Goal: Check status: Check status

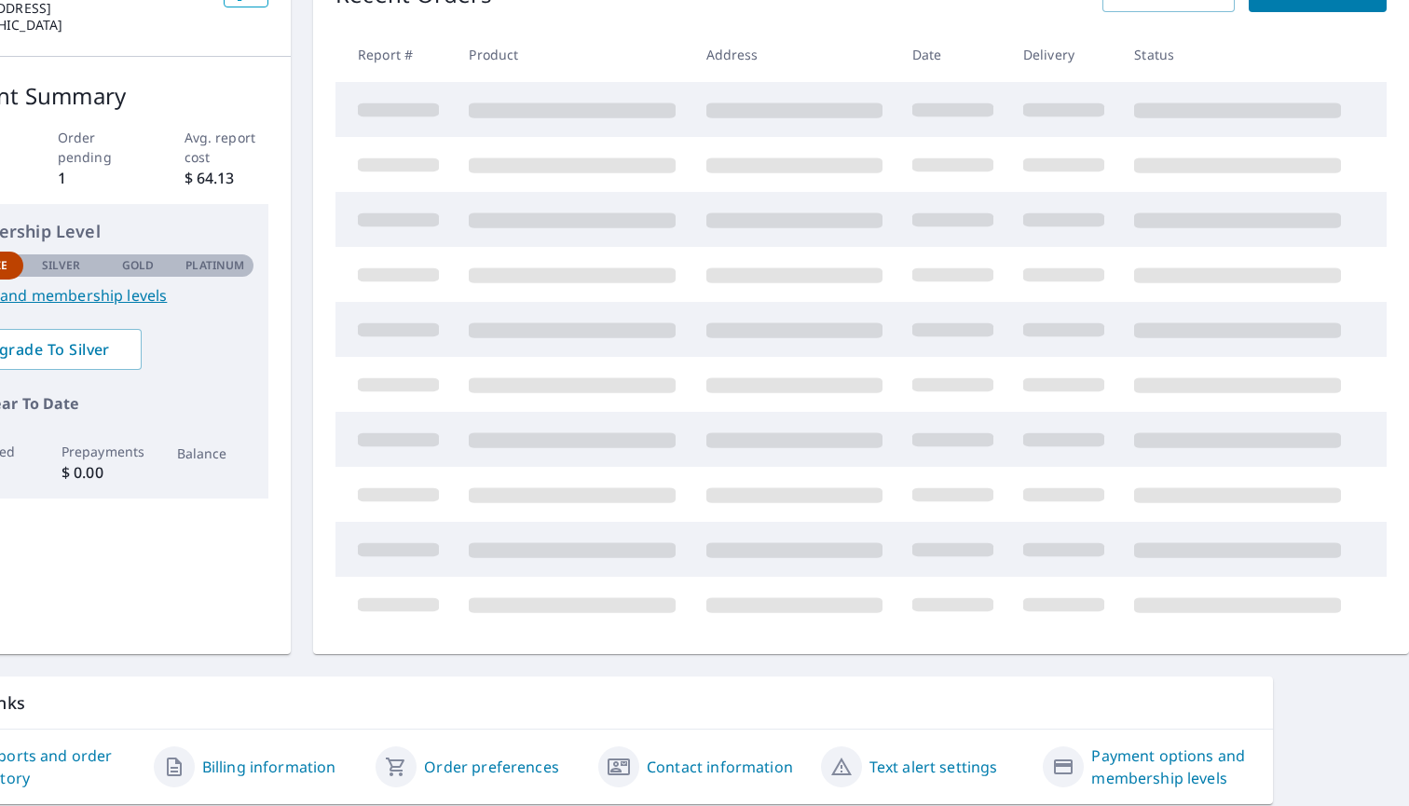
scroll to position [187, 33]
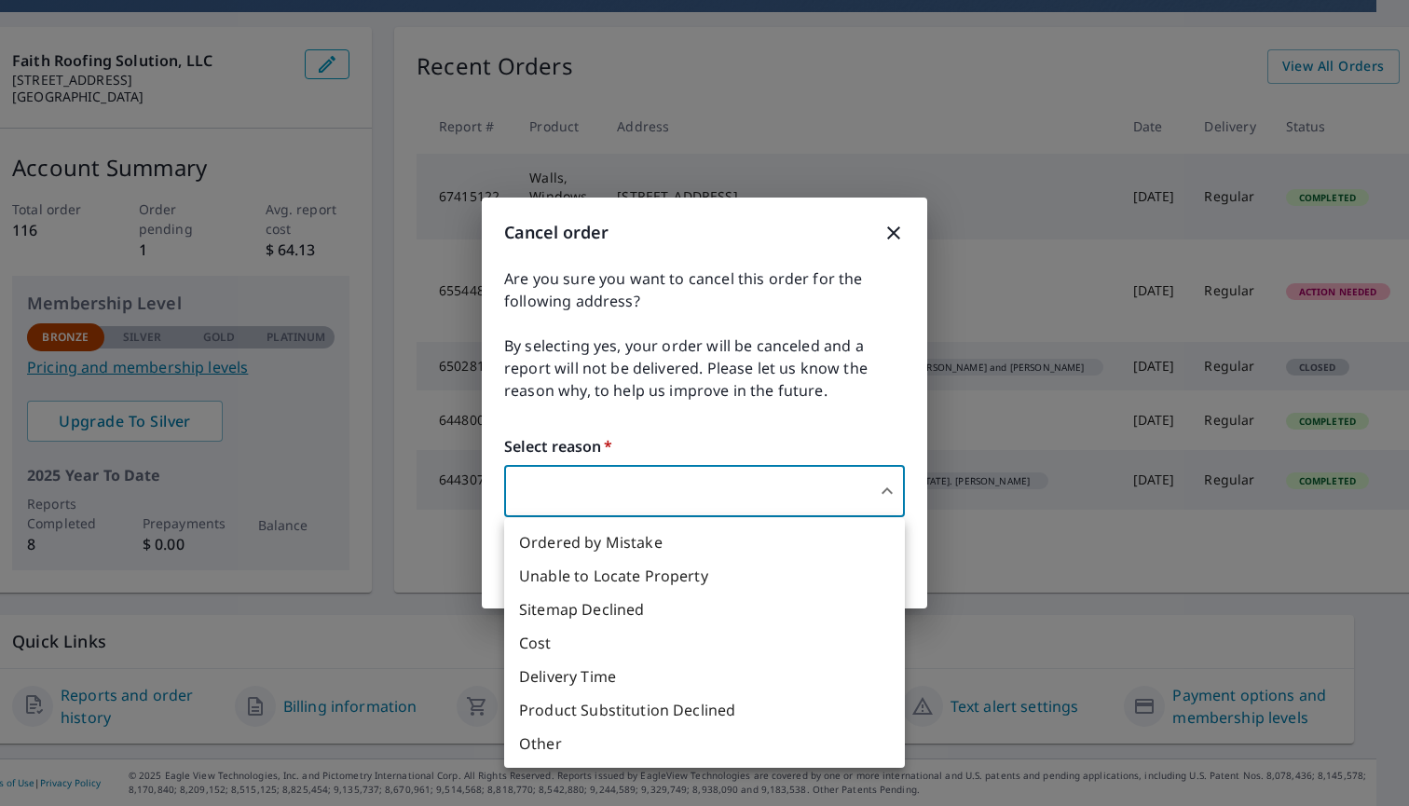
click at [628, 491] on body "LC LC Dashboard Order History Order LC Dashboard Faith Roofing Solution, LLC [S…" at bounding box center [704, 403] width 1409 height 806
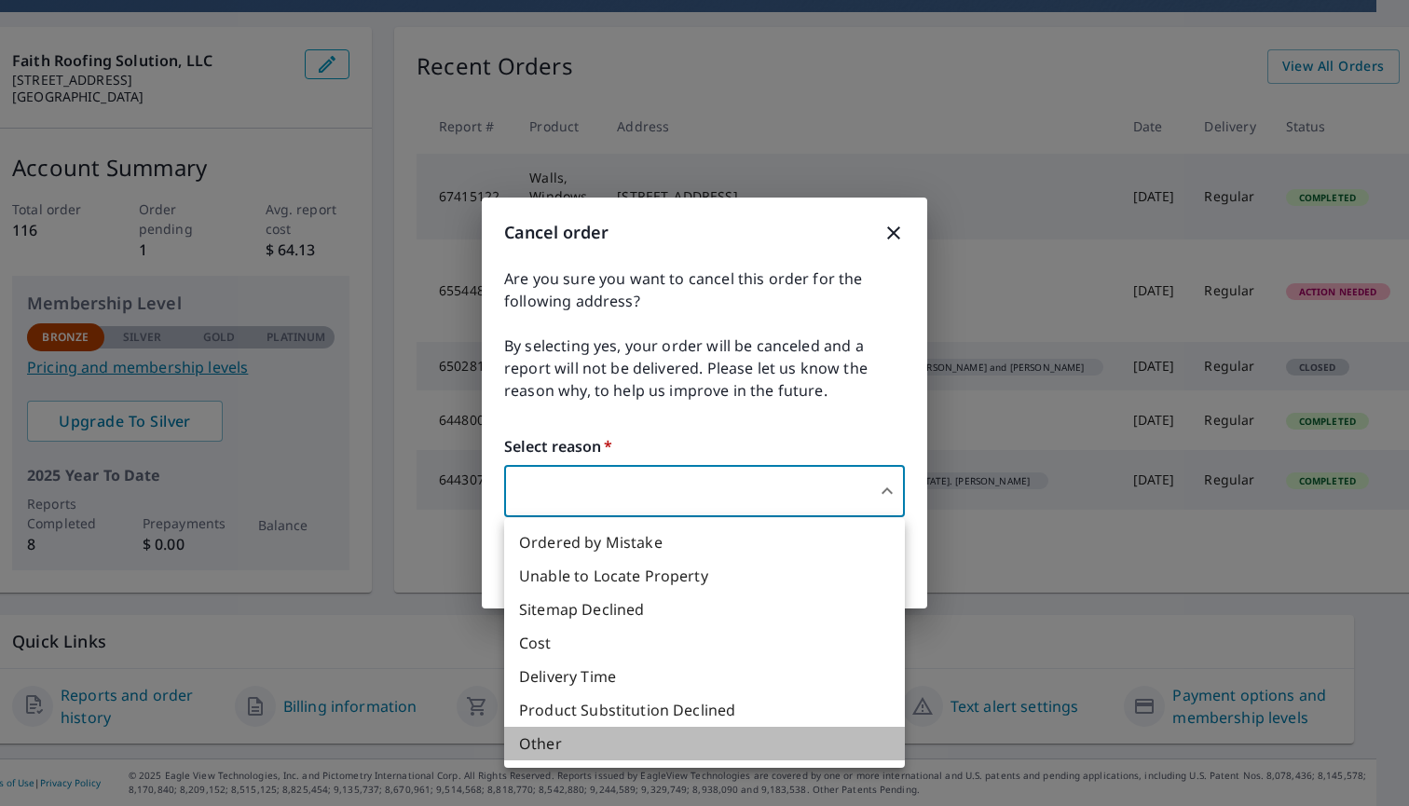
click at [547, 745] on li "Other" at bounding box center [704, 744] width 401 height 34
type input "36"
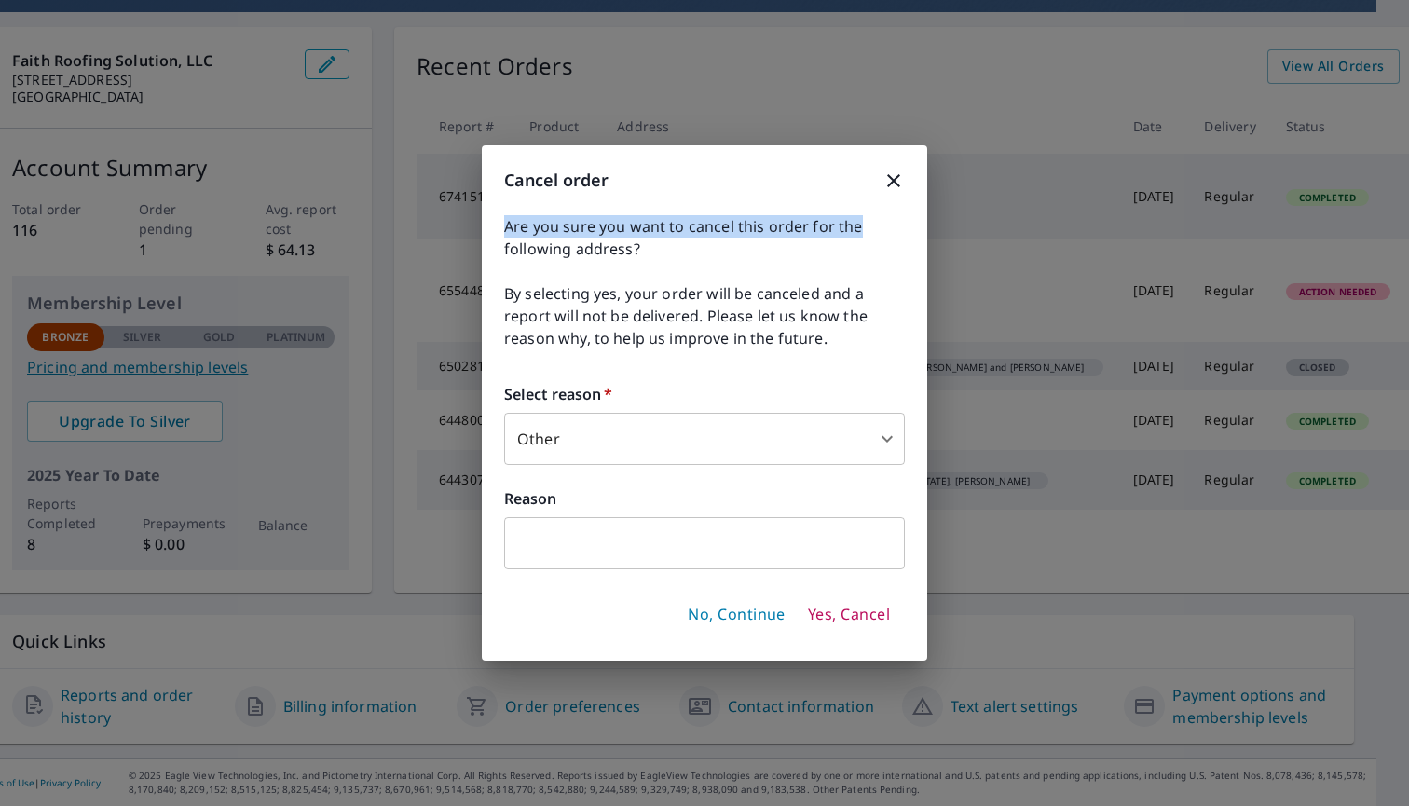
drag, startPoint x: 649, startPoint y: 174, endPoint x: 875, endPoint y: 217, distance: 230.4
click at [875, 217] on div "Cancel order Are you sure you want to cancel this order for the following addre…" at bounding box center [704, 402] width 445 height 515
click at [753, 244] on span "Are you sure you want to cancel this order for the following address?" at bounding box center [704, 237] width 401 height 45
click at [889, 176] on icon "button" at bounding box center [893, 180] width 13 height 13
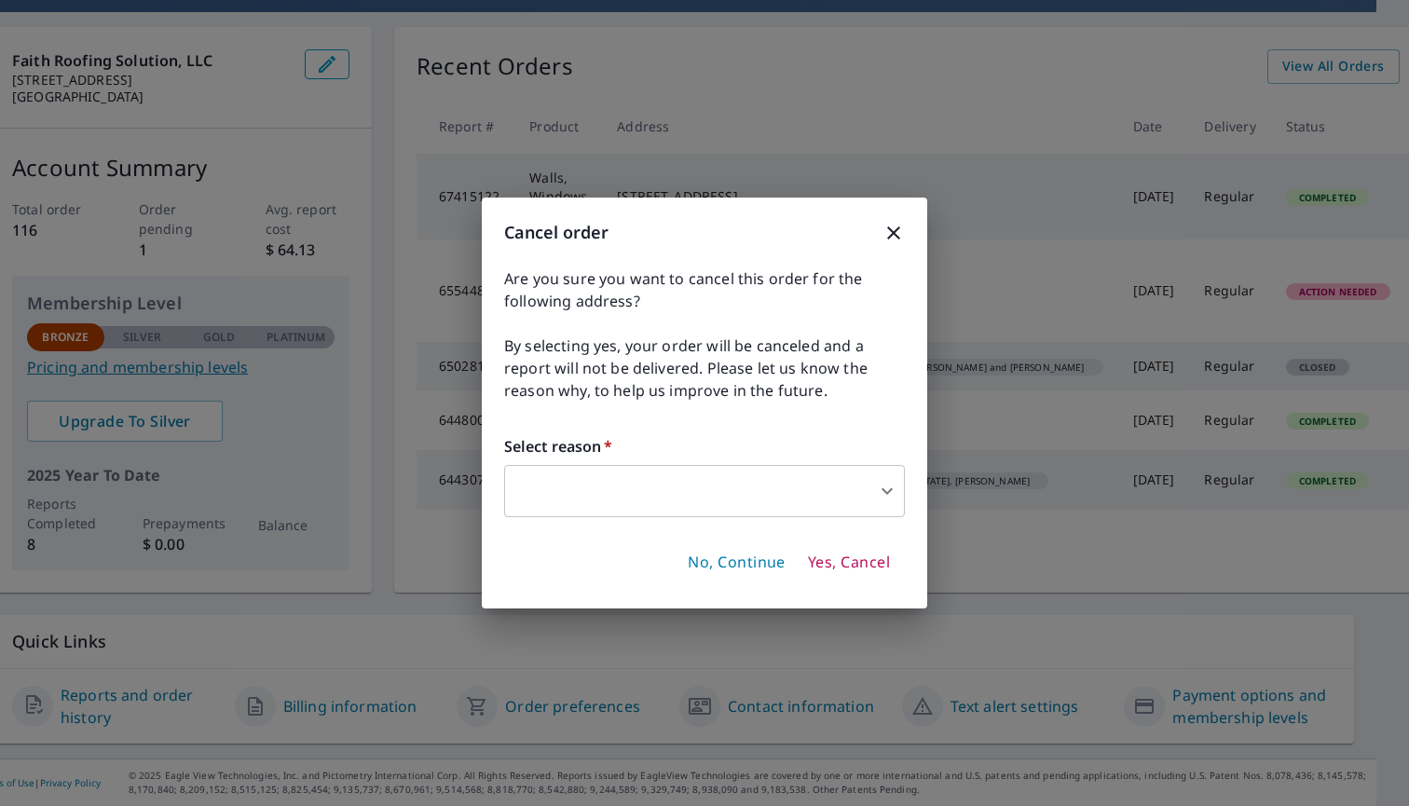
click at [653, 499] on body "LC LC Dashboard Order History Order LC Dashboard Faith Roofing Solution, LLC [S…" at bounding box center [704, 403] width 1409 height 806
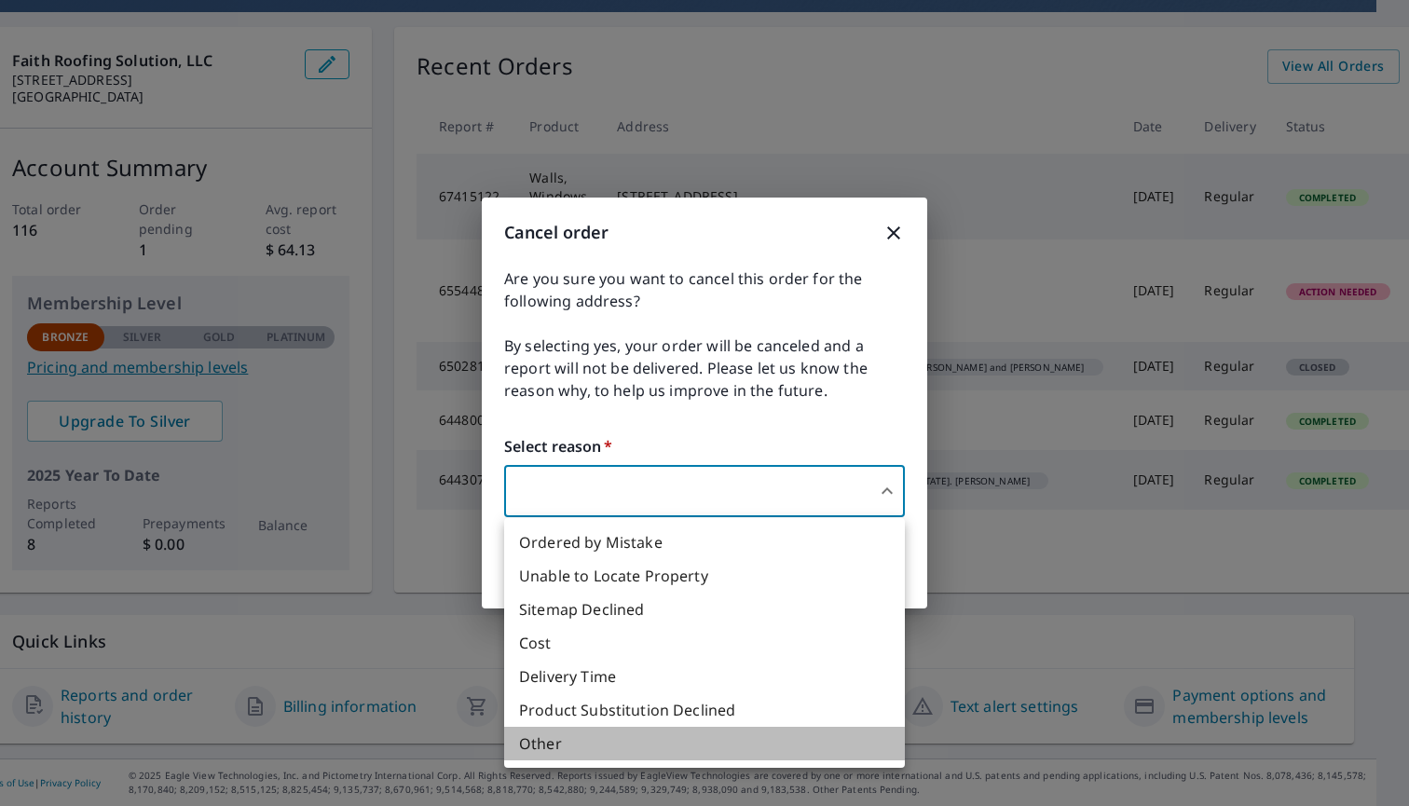
click at [610, 736] on li "Other" at bounding box center [704, 744] width 401 height 34
type input "36"
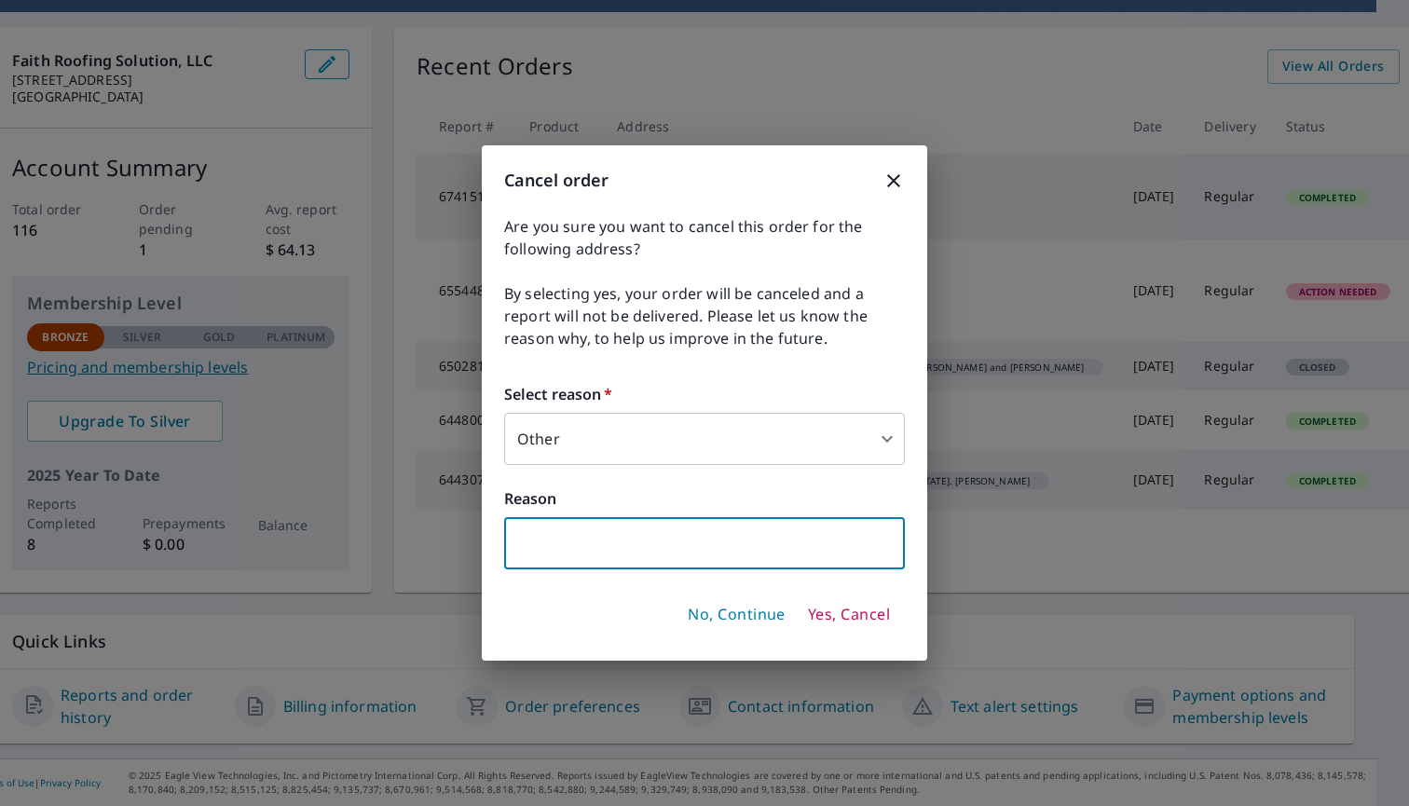
click at [623, 545] on input "text" at bounding box center [704, 543] width 401 height 52
type input "I couldn't get the info you requested"
click at [846, 621] on span "Yes, Cancel" at bounding box center [849, 615] width 82 height 20
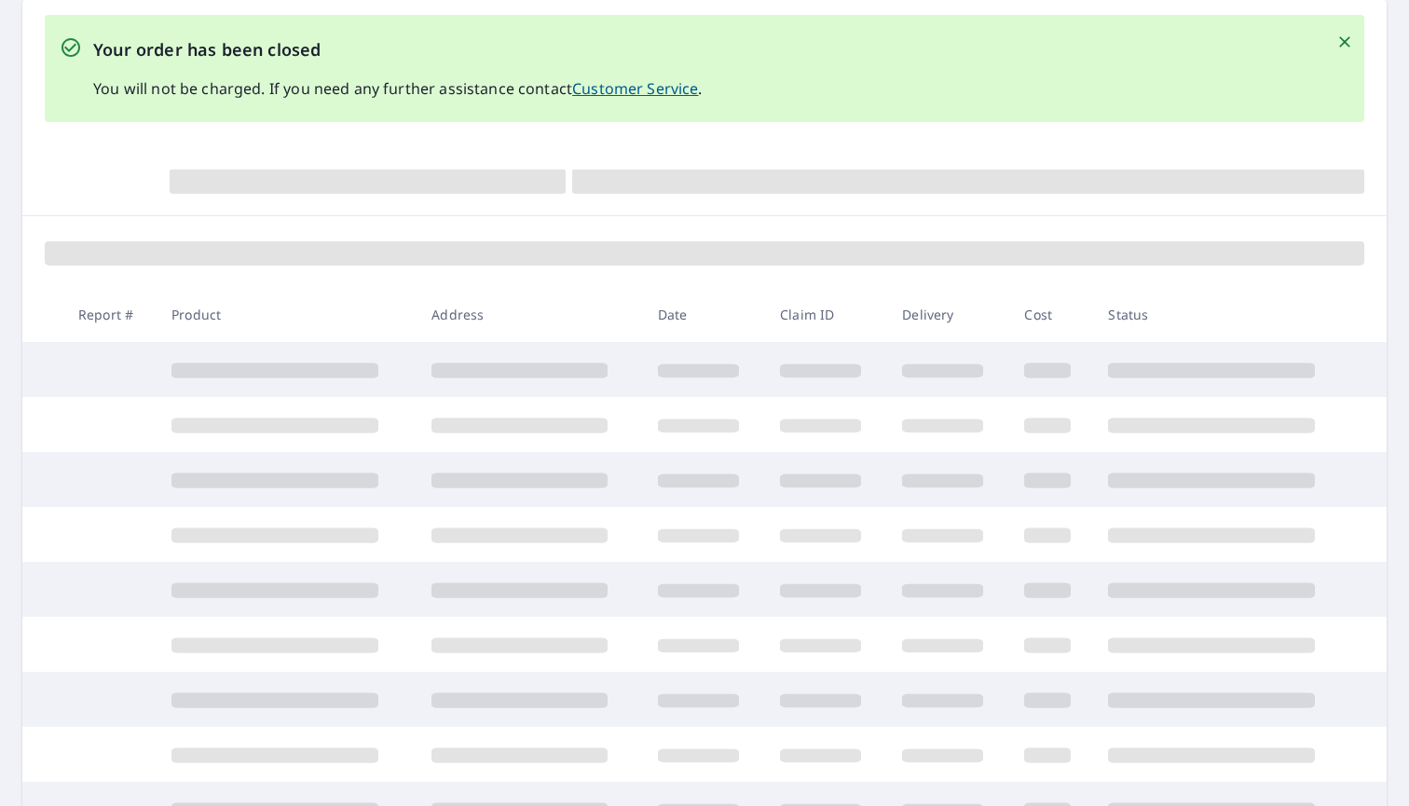
scroll to position [187, 0]
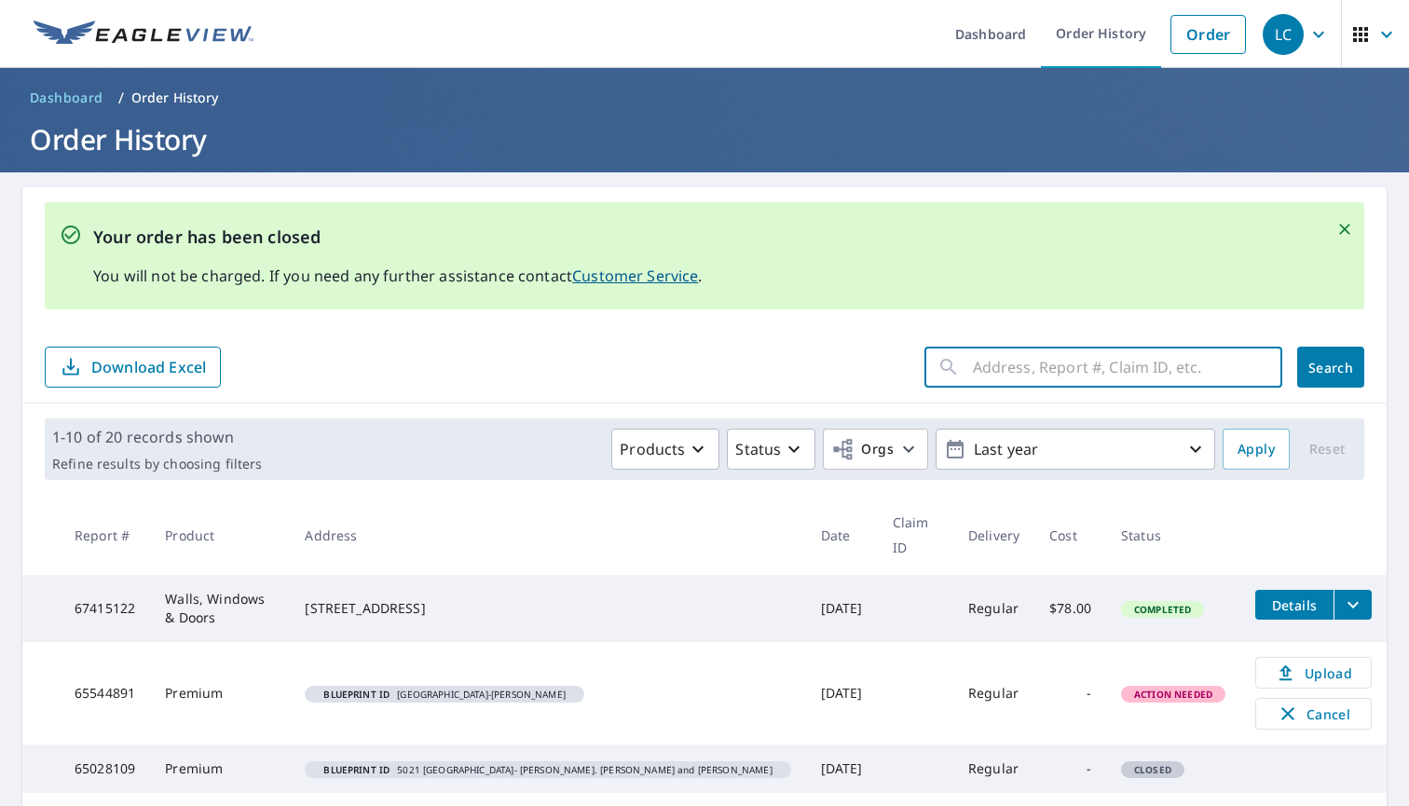
click at [1040, 363] on input "text" at bounding box center [1127, 367] width 309 height 52
drag, startPoint x: 1040, startPoint y: 363, endPoint x: 1111, endPoint y: 374, distance: 71.6
click at [1111, 374] on input "san Marco" at bounding box center [1110, 367] width 274 height 52
type input "san Marcos"
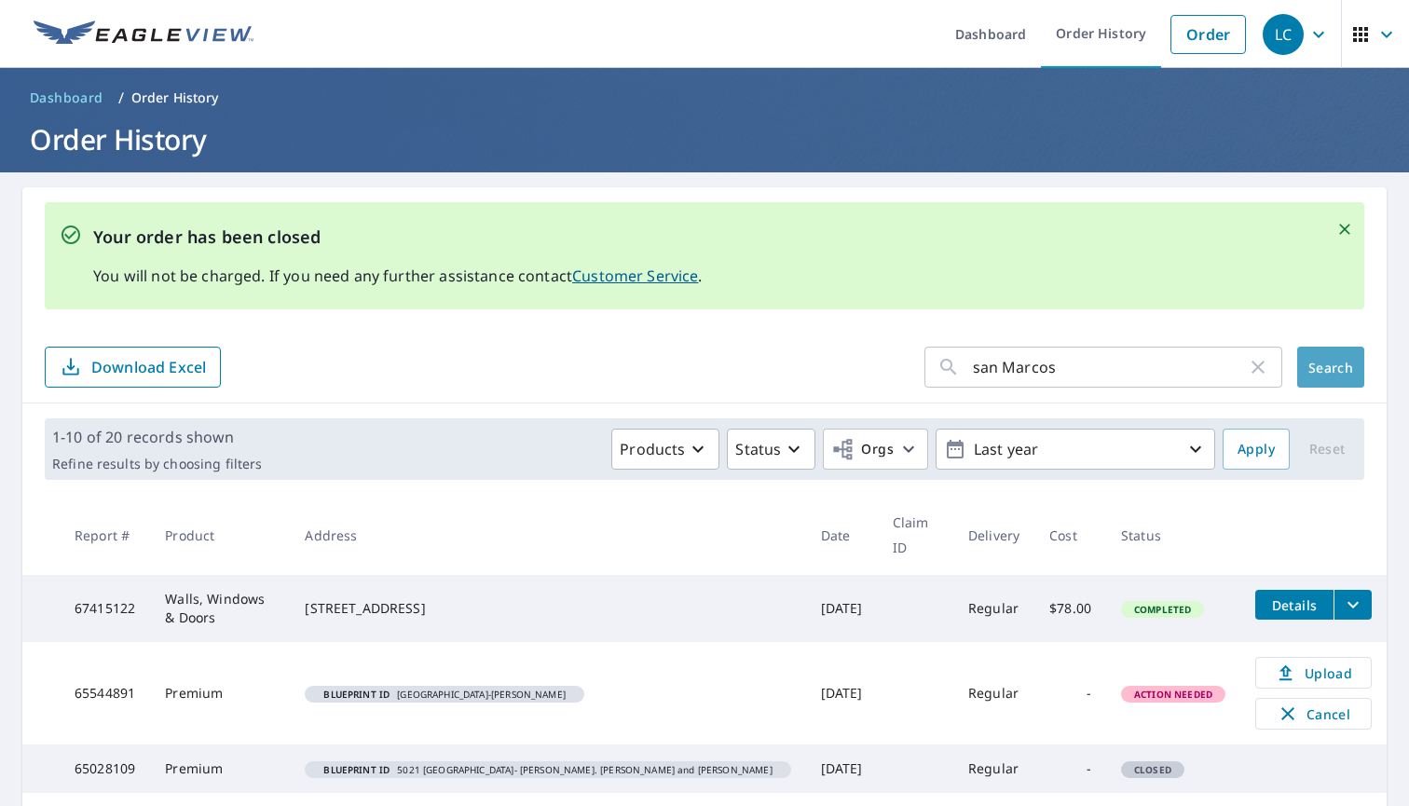
click at [1318, 367] on span "Search" at bounding box center [1330, 368] width 37 height 18
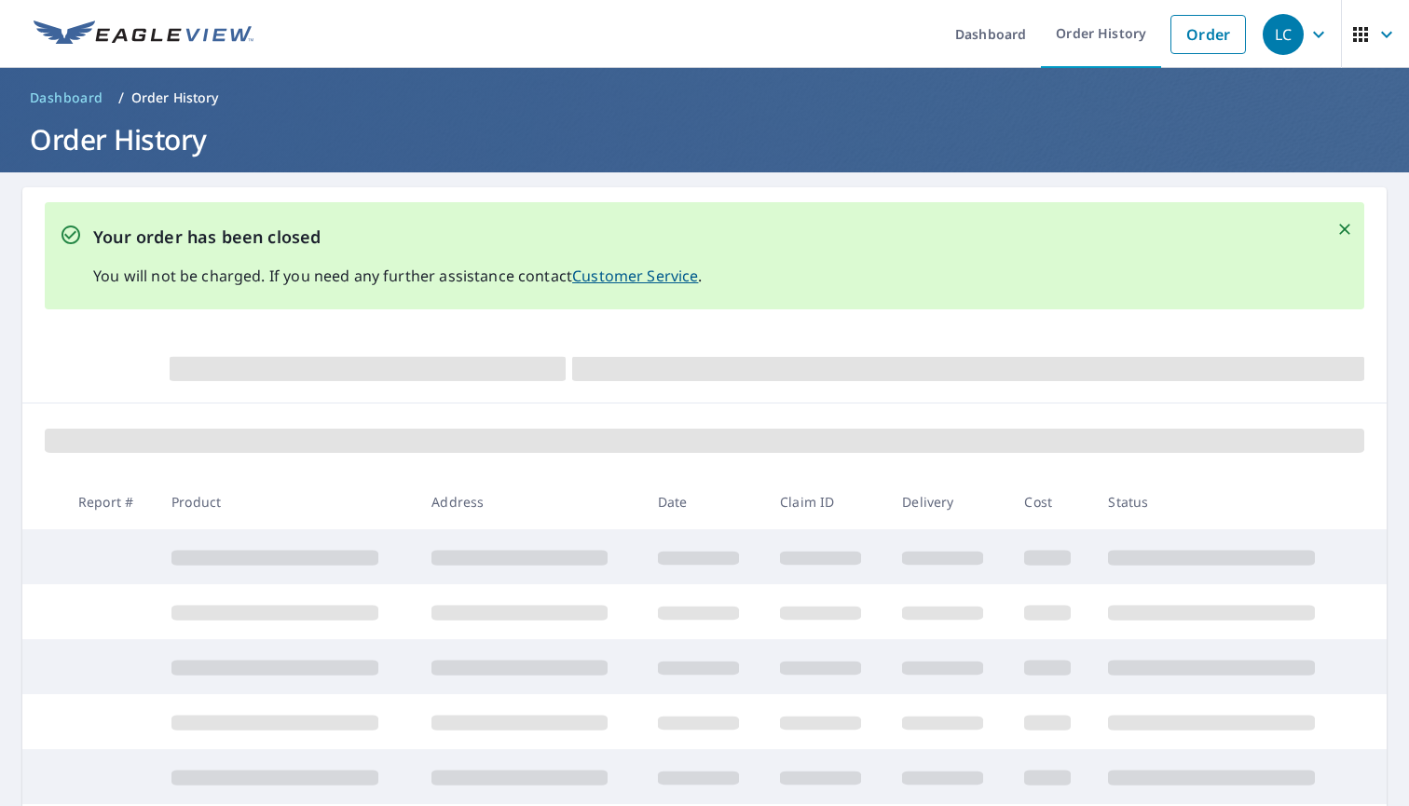
scroll to position [57, 0]
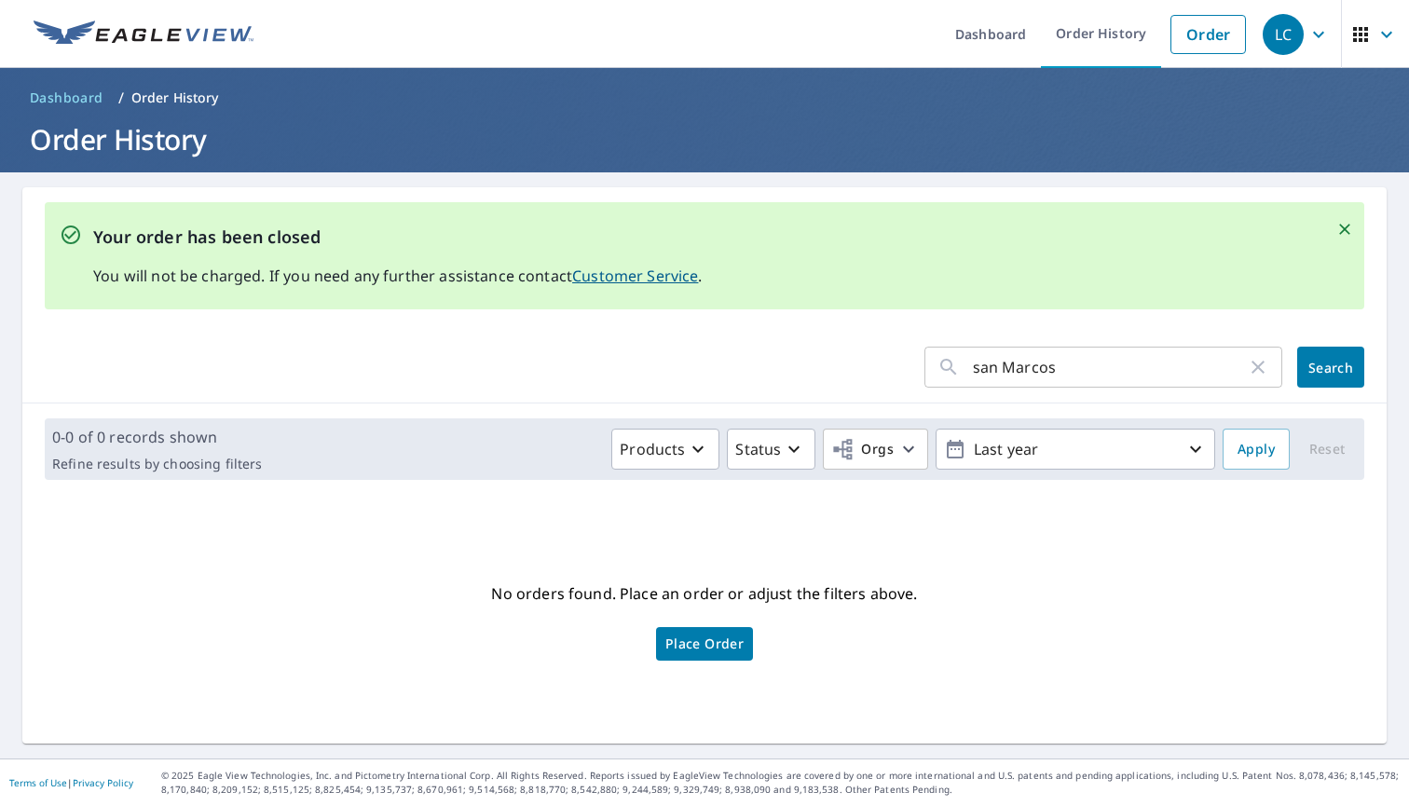
click at [1075, 373] on input "san Marcos" at bounding box center [1110, 367] width 274 height 52
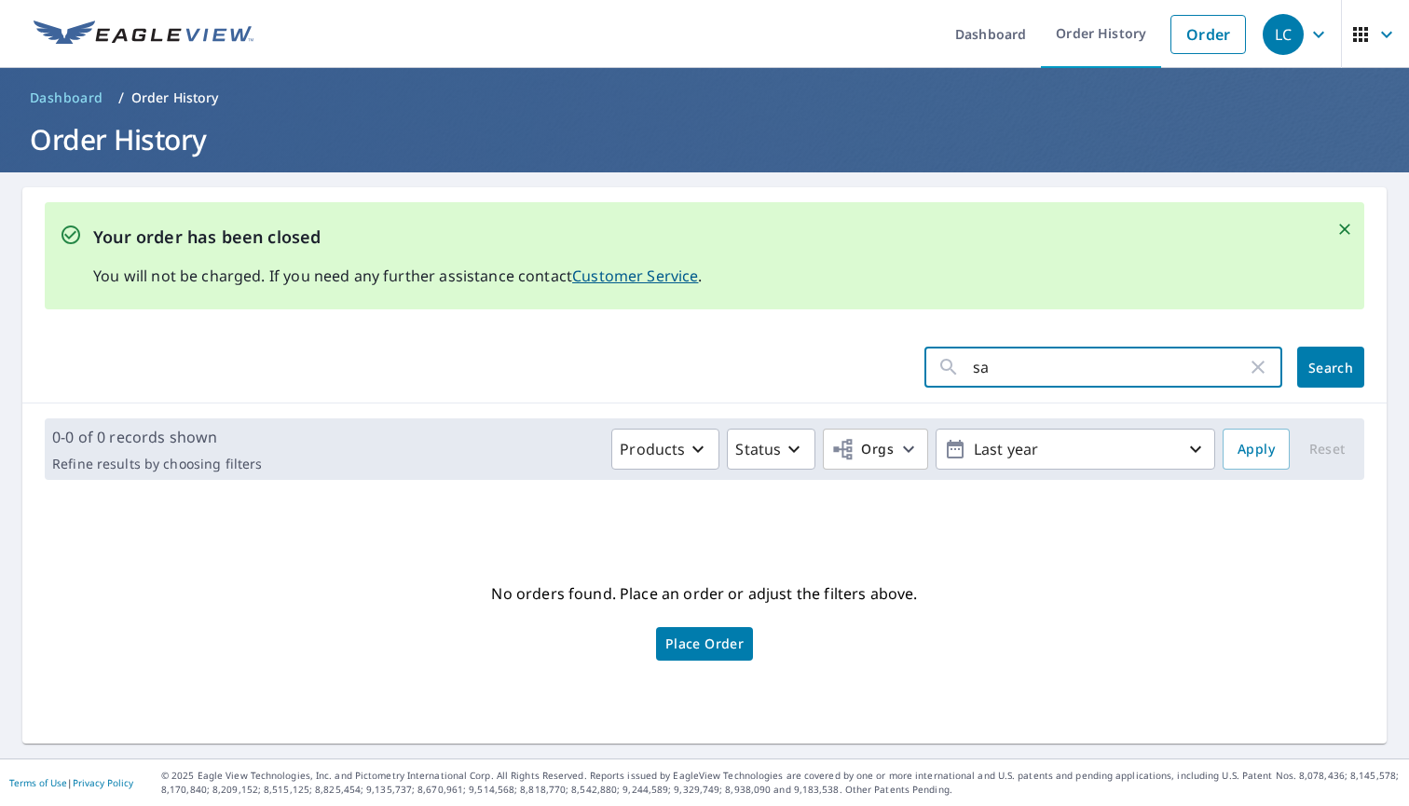
type input "s"
type input "[PERSON_NAME]"
drag, startPoint x: 1075, startPoint y: 373, endPoint x: 1334, endPoint y: 374, distance: 259.0
click at [1334, 374] on span "Search" at bounding box center [1330, 368] width 37 height 18
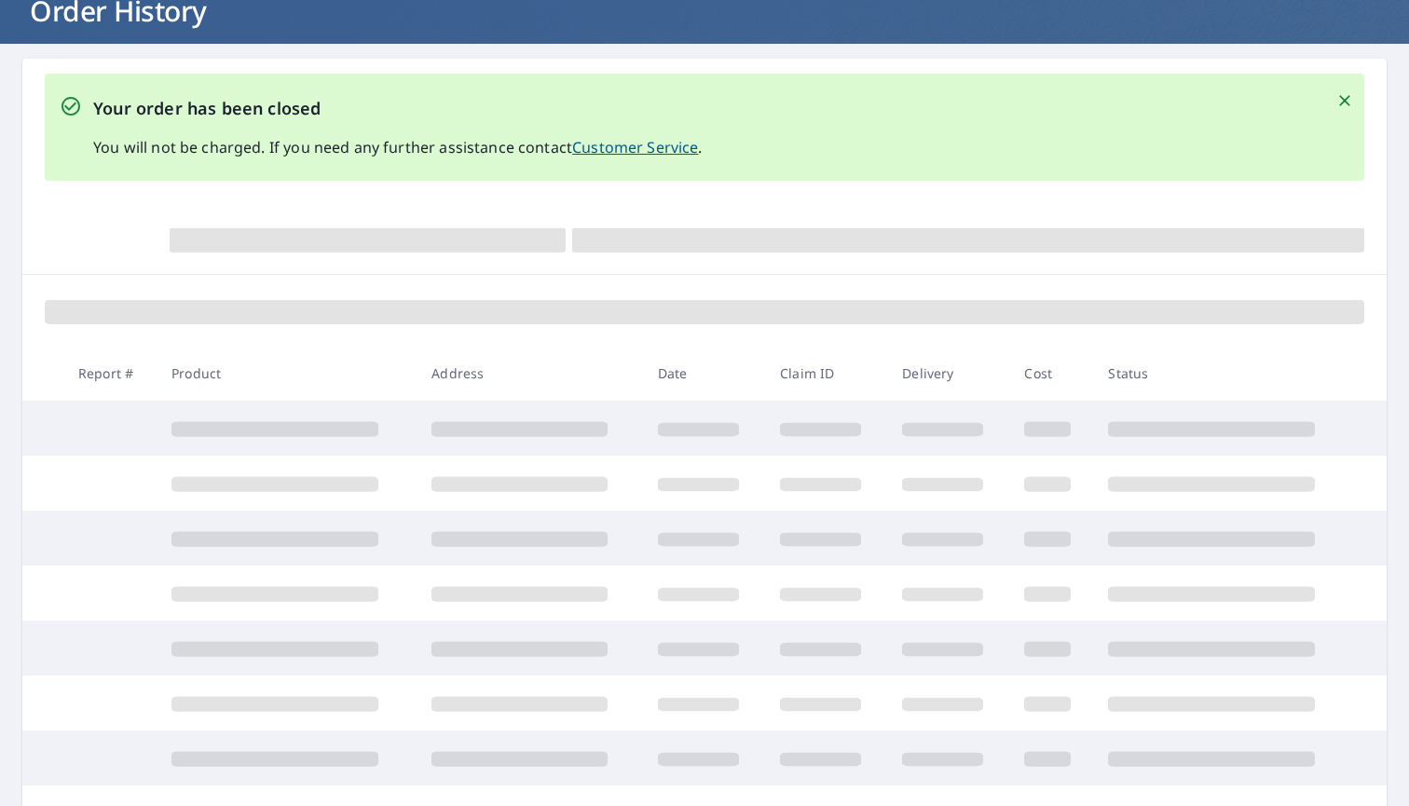
scroll to position [182, 0]
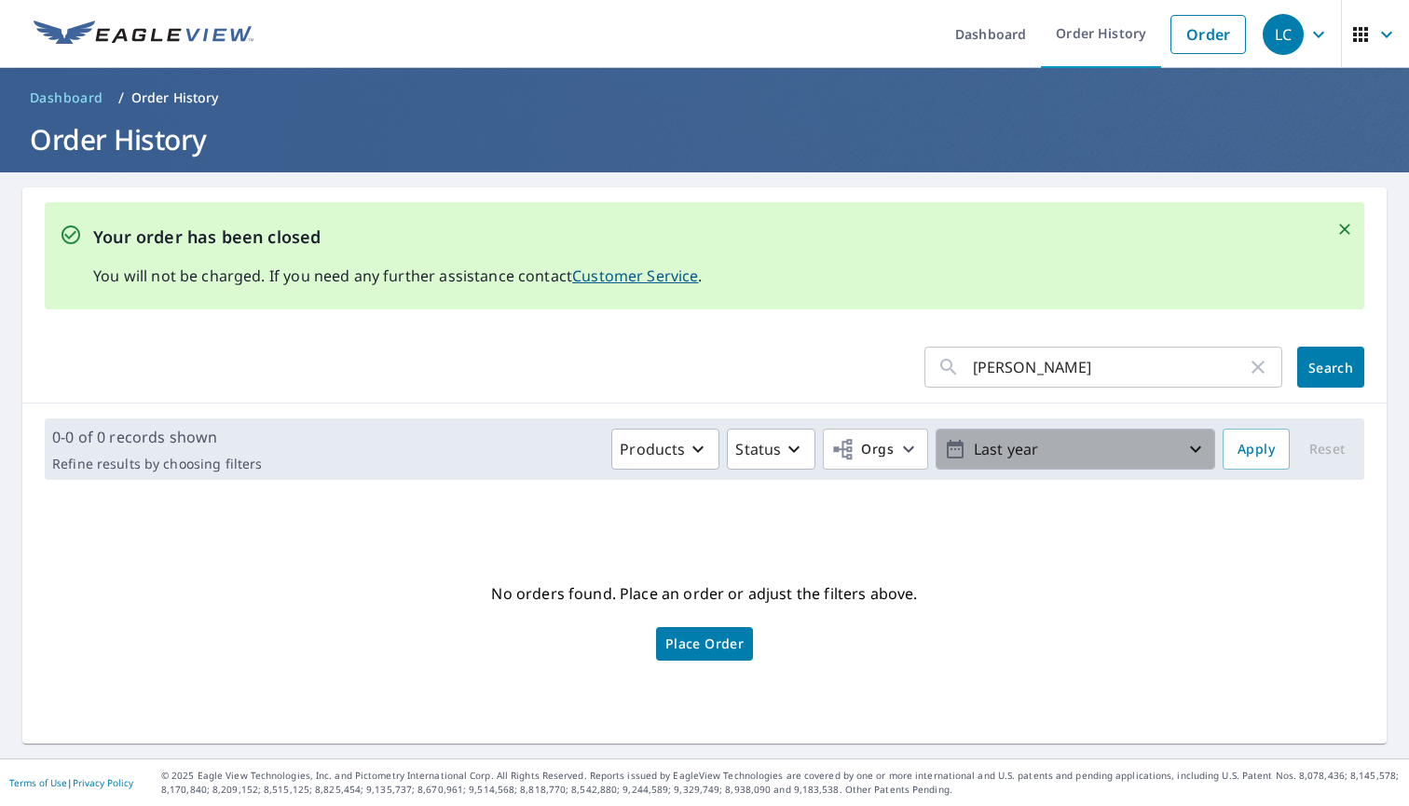
click at [1206, 444] on icon "button" at bounding box center [1195, 449] width 22 height 22
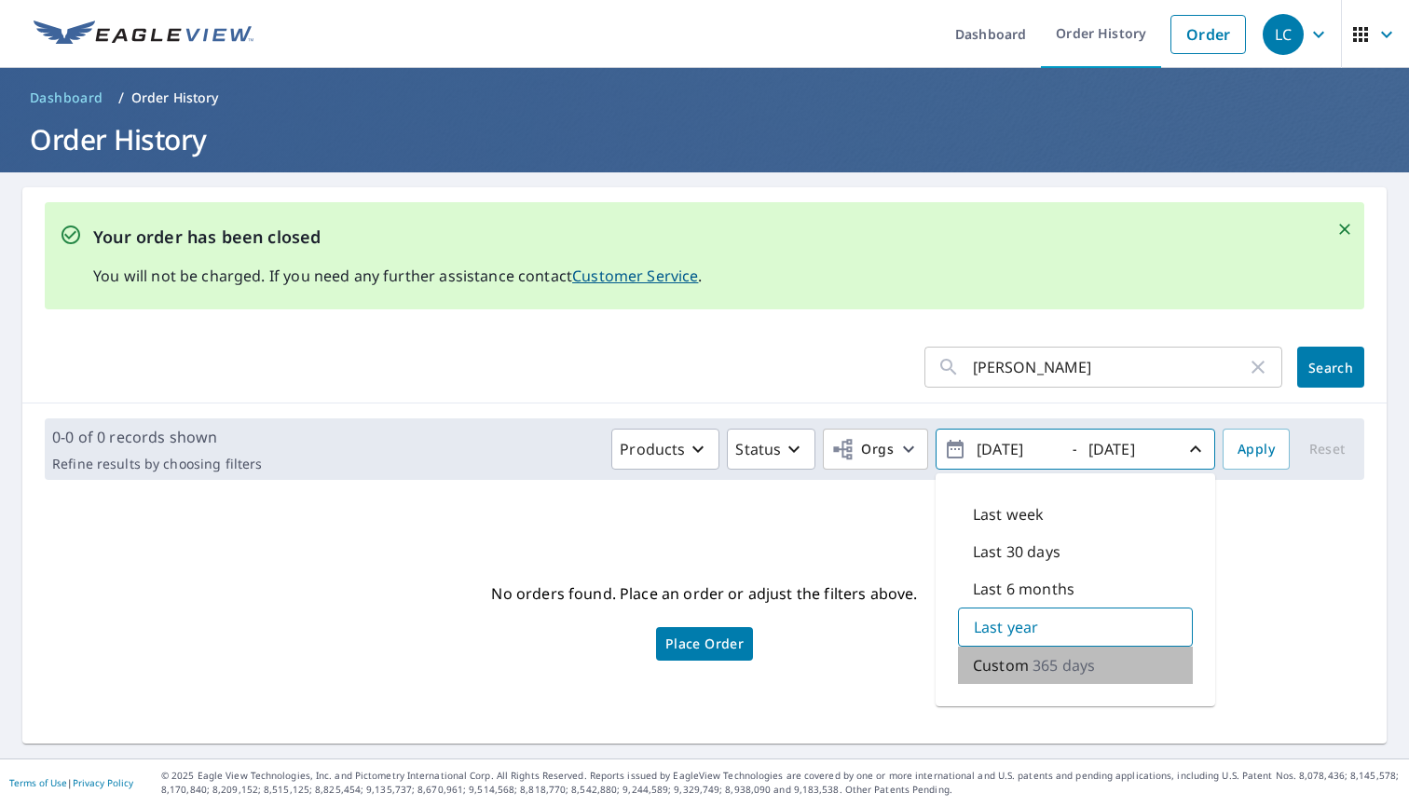
click at [1052, 657] on p "365 days" at bounding box center [1063, 665] width 62 height 22
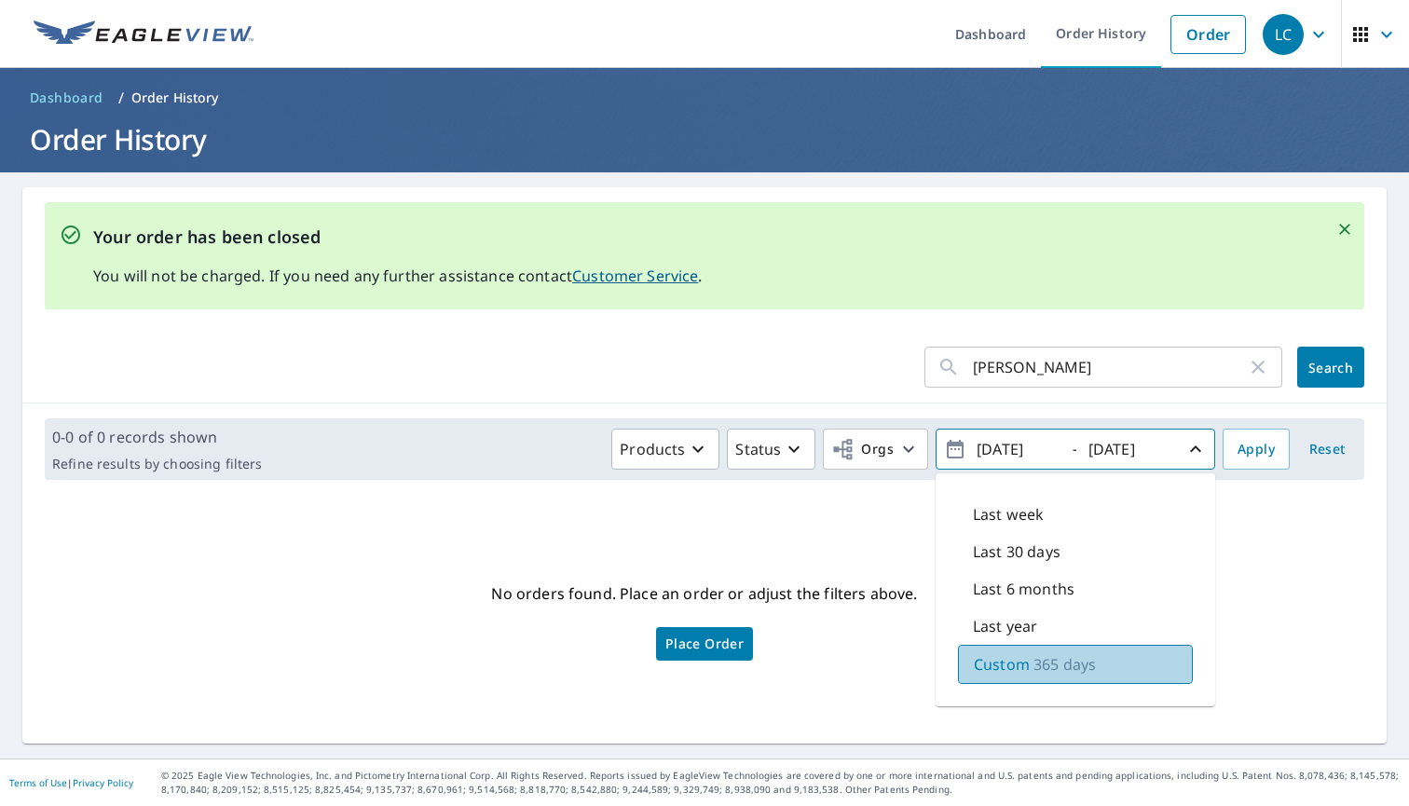
click at [1052, 657] on p "365 days" at bounding box center [1064, 664] width 62 height 22
click at [1195, 443] on icon "button" at bounding box center [1195, 449] width 22 height 22
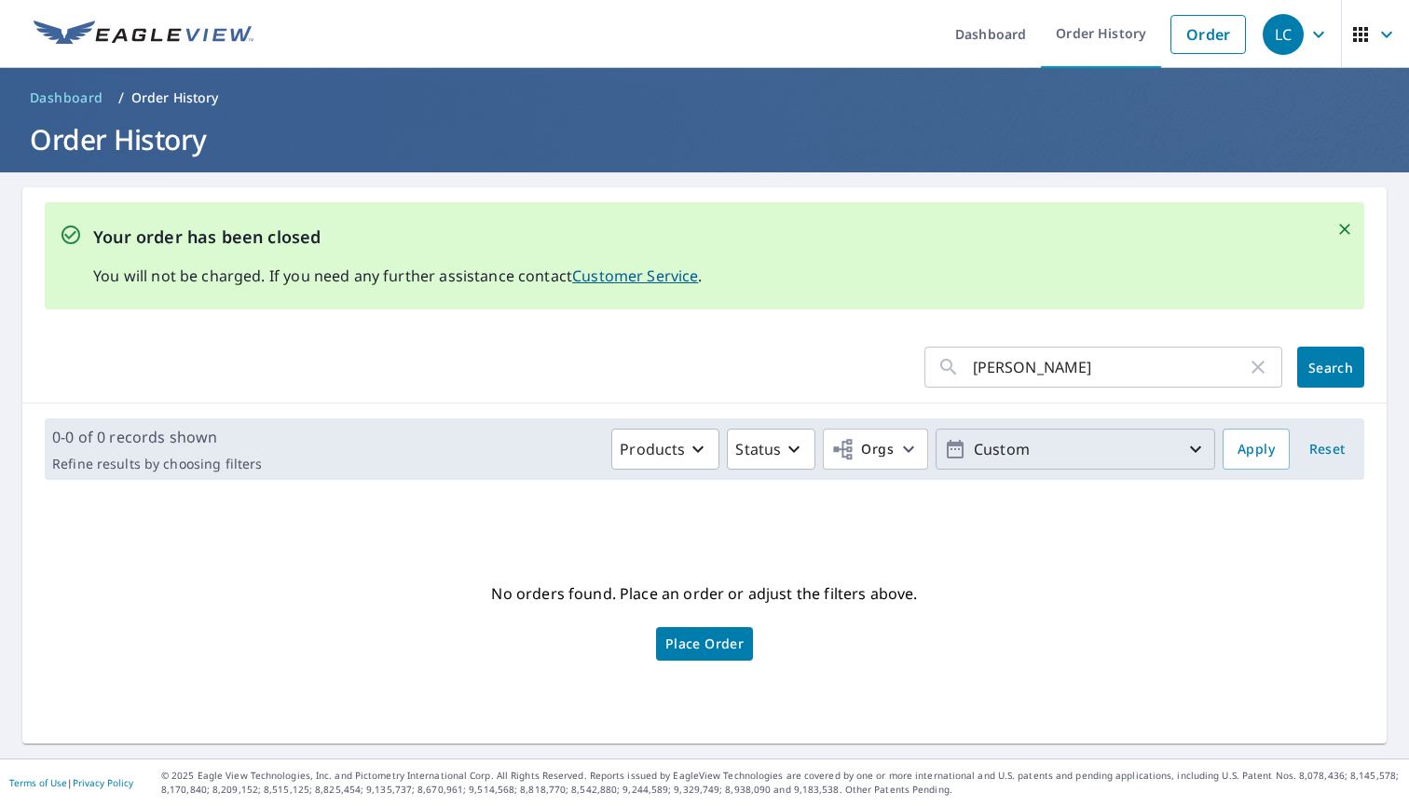
click at [1195, 443] on icon "button" at bounding box center [1195, 449] width 22 height 22
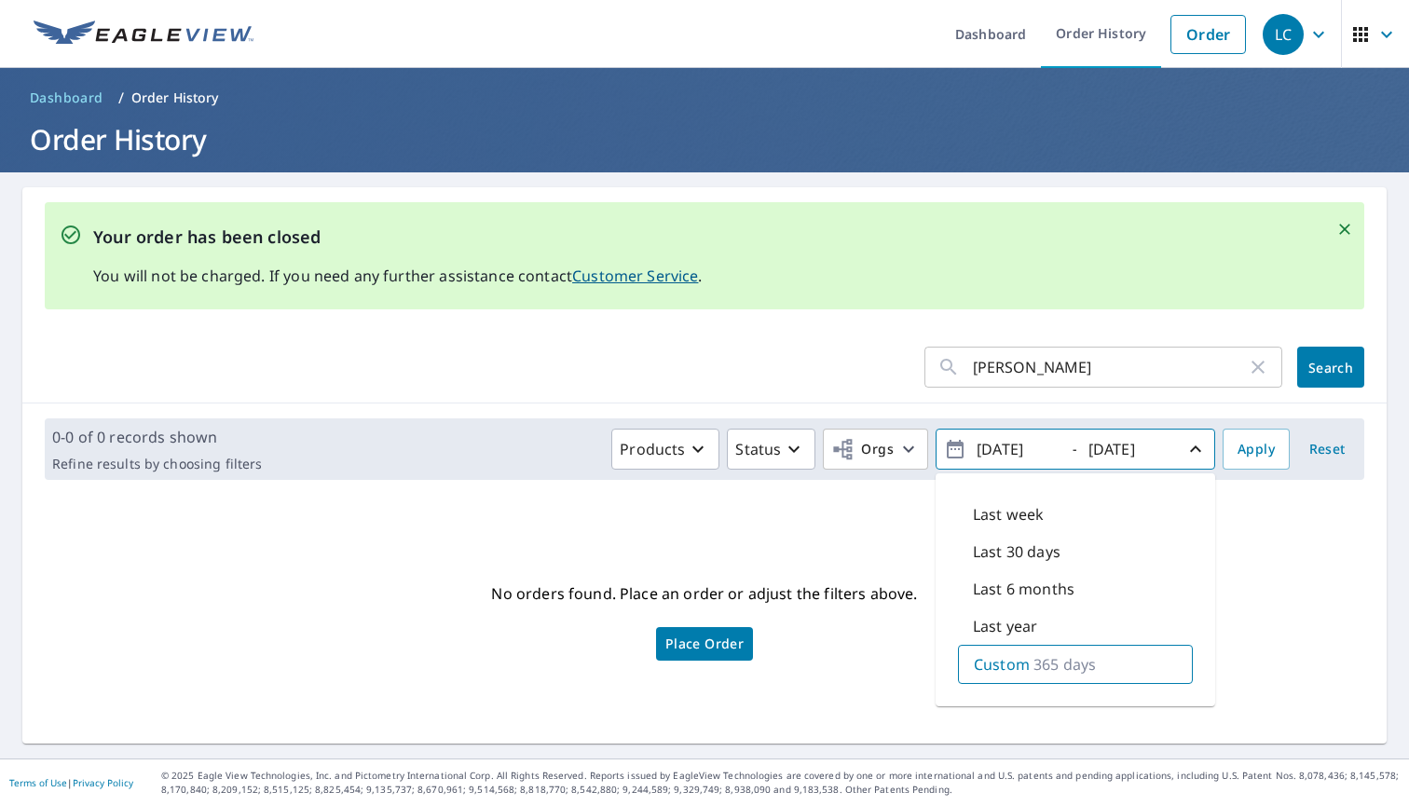
click at [1074, 437] on span "[DATE] - [DATE]" at bounding box center [1075, 449] width 263 height 33
click at [1045, 441] on input "[DATE]" at bounding box center [1016, 449] width 91 height 30
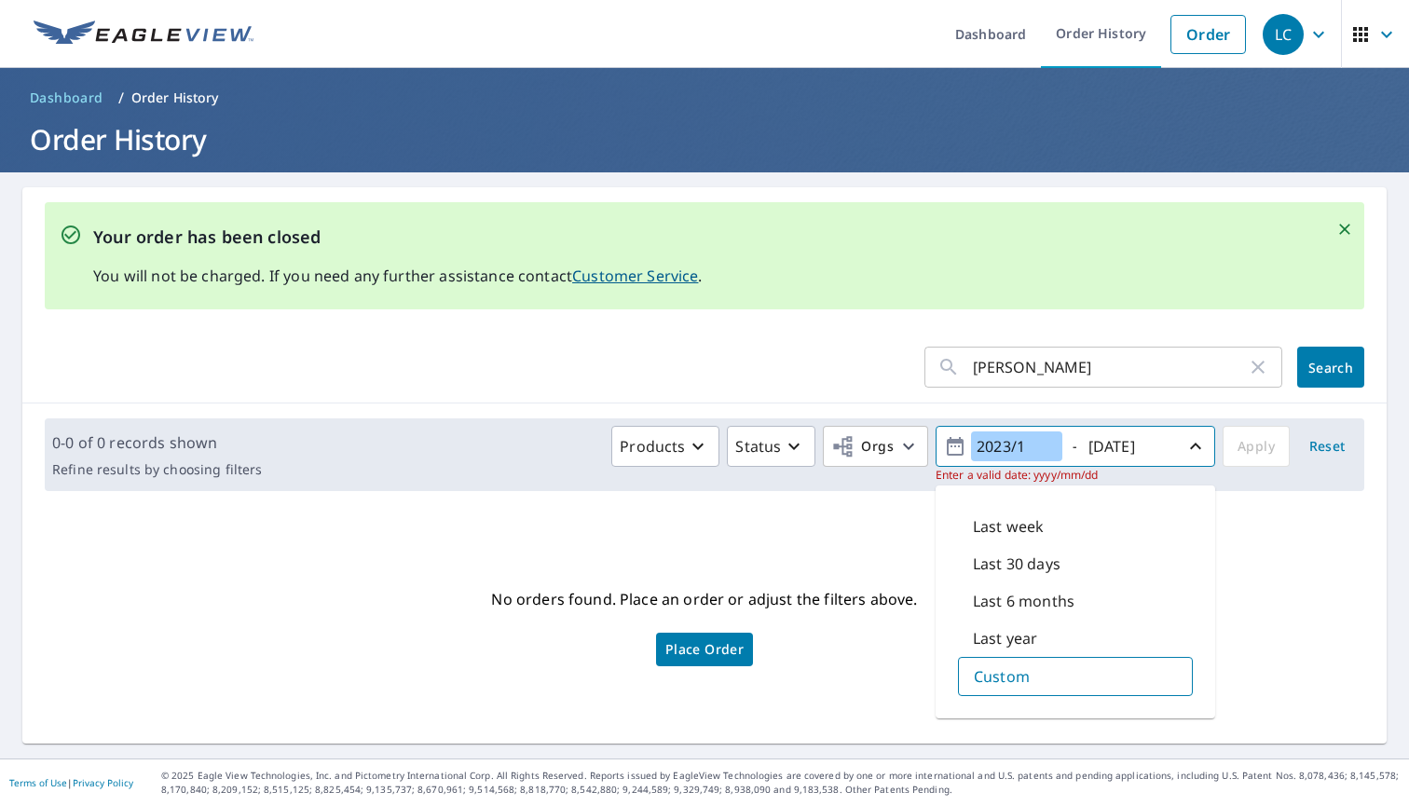
type input "2023/1"
click at [1228, 553] on div "No orders found. Place an order or adjust the filters above. Place Order" at bounding box center [704, 625] width 1334 height 208
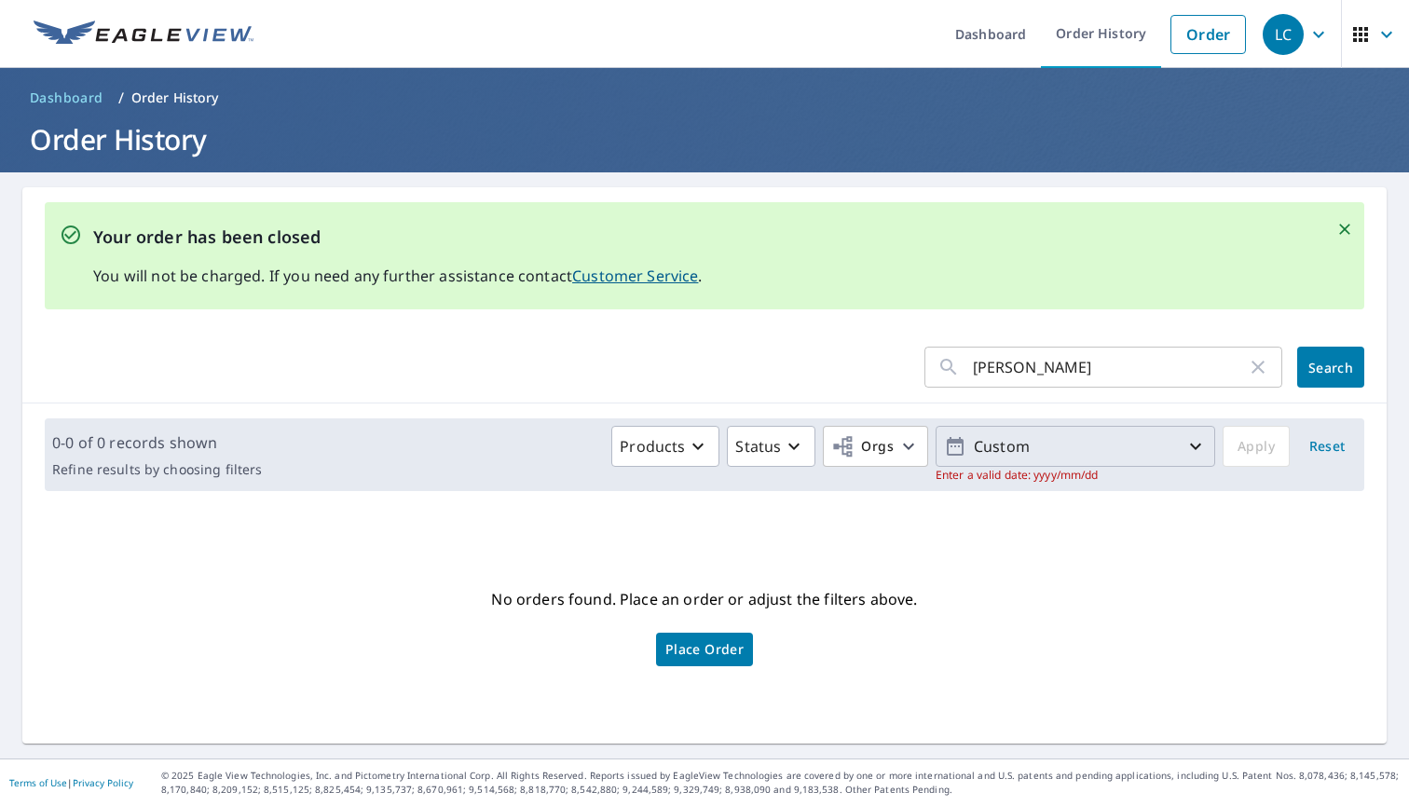
click at [1052, 435] on p "Custom" at bounding box center [1075, 446] width 218 height 33
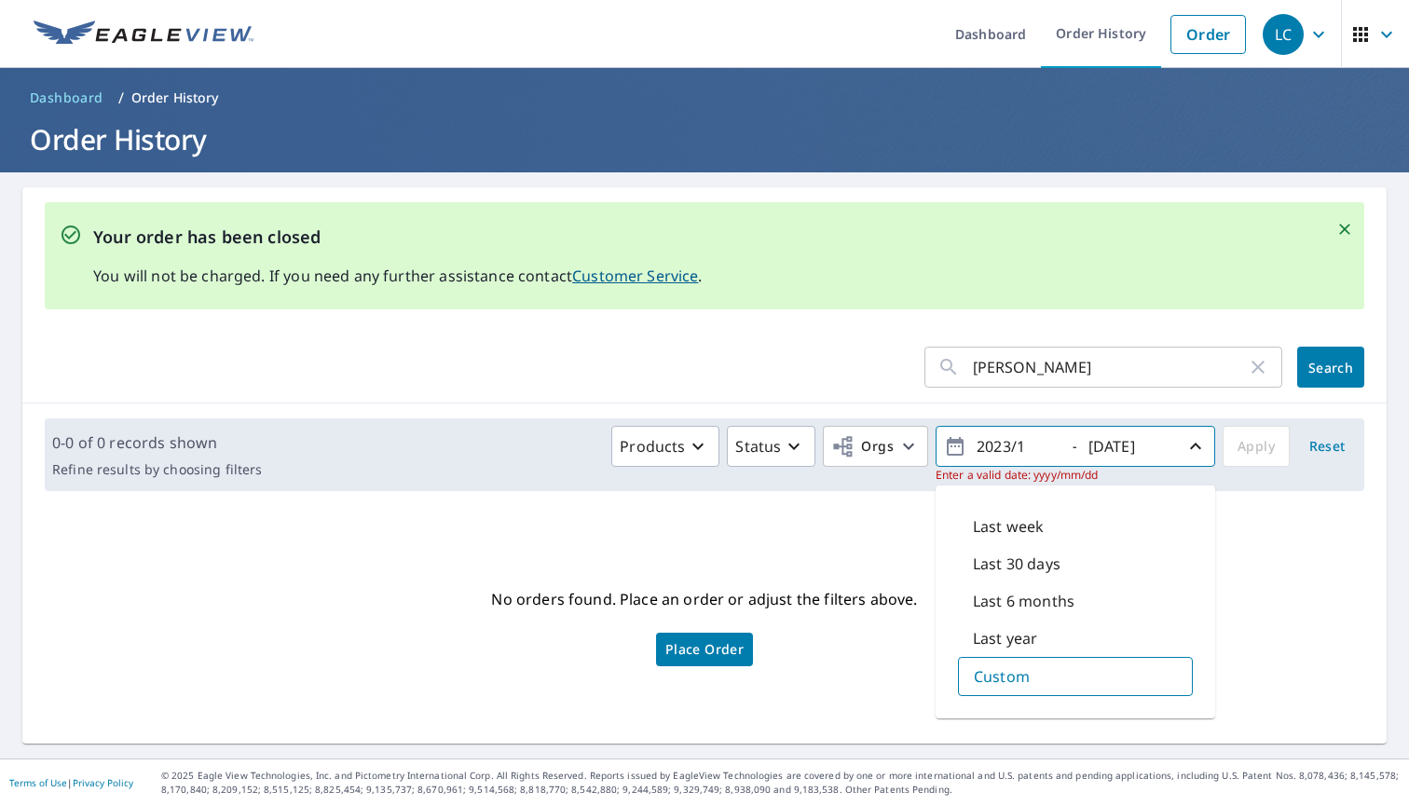
click at [1017, 444] on input "2023/1" at bounding box center [1016, 446] width 91 height 30
click at [1181, 432] on span "2023/1 - [DATE]" at bounding box center [1075, 446] width 263 height 33
click at [1203, 442] on icon "button" at bounding box center [1195, 446] width 22 height 22
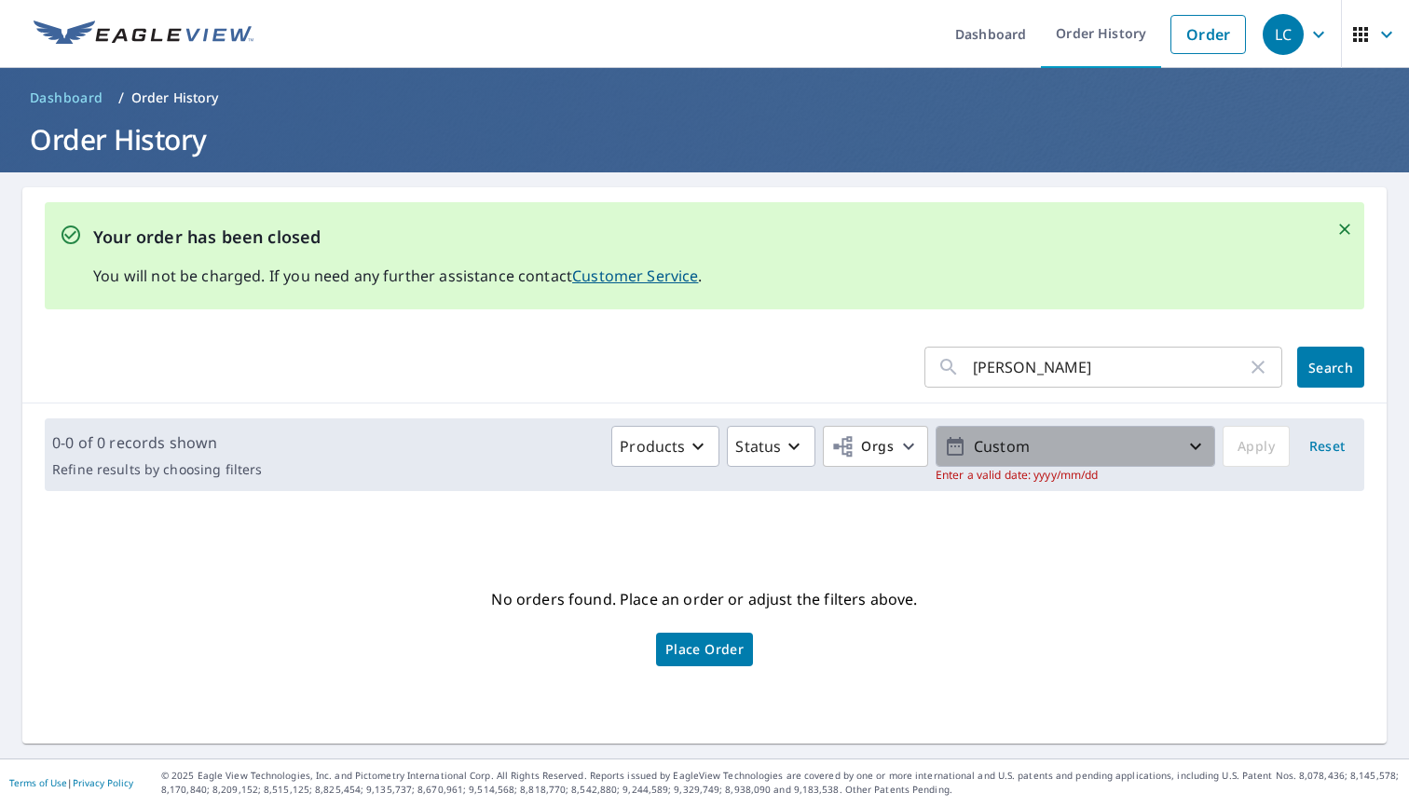
click at [1101, 440] on p "Custom" at bounding box center [1075, 446] width 218 height 33
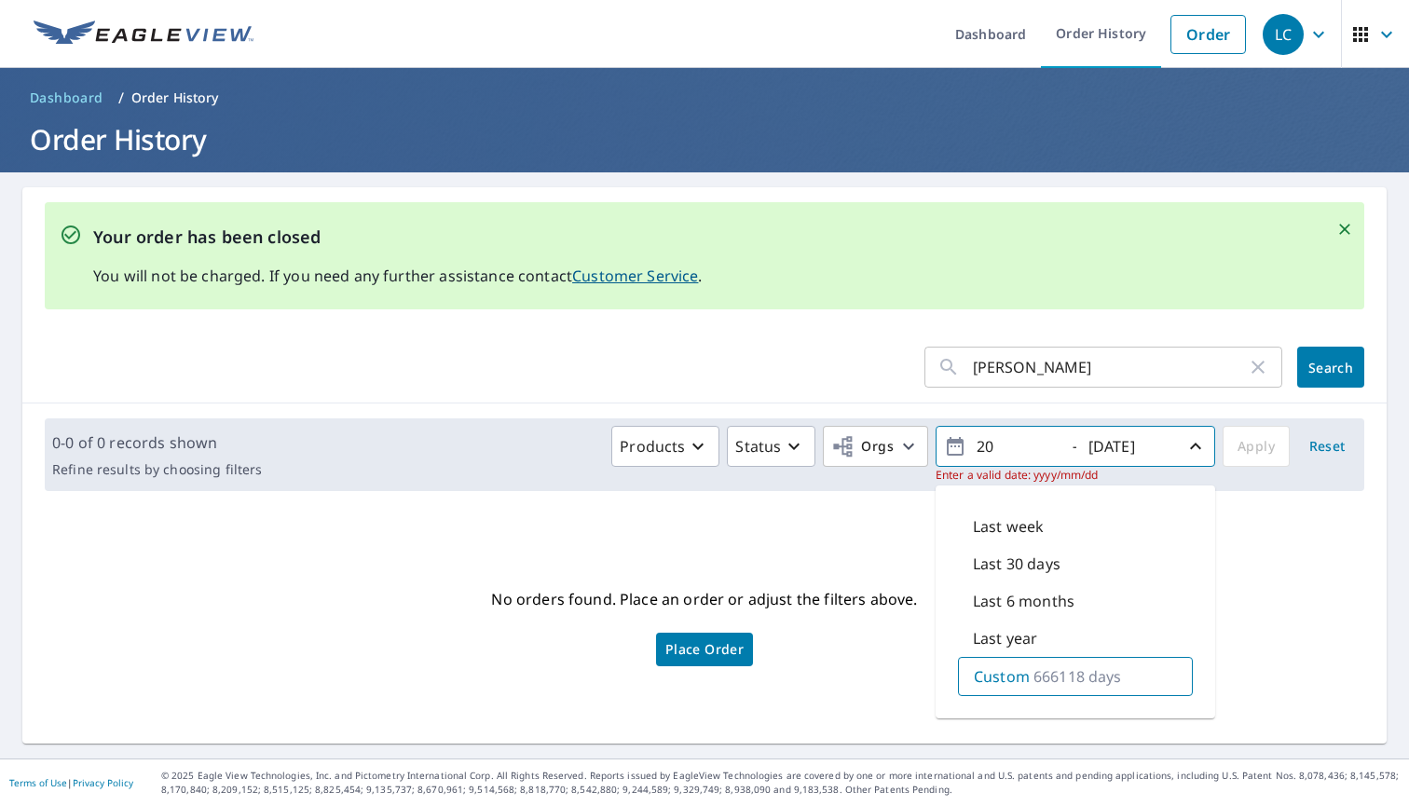
type input "2"
click at [1190, 444] on icon "button" at bounding box center [1195, 446] width 22 height 22
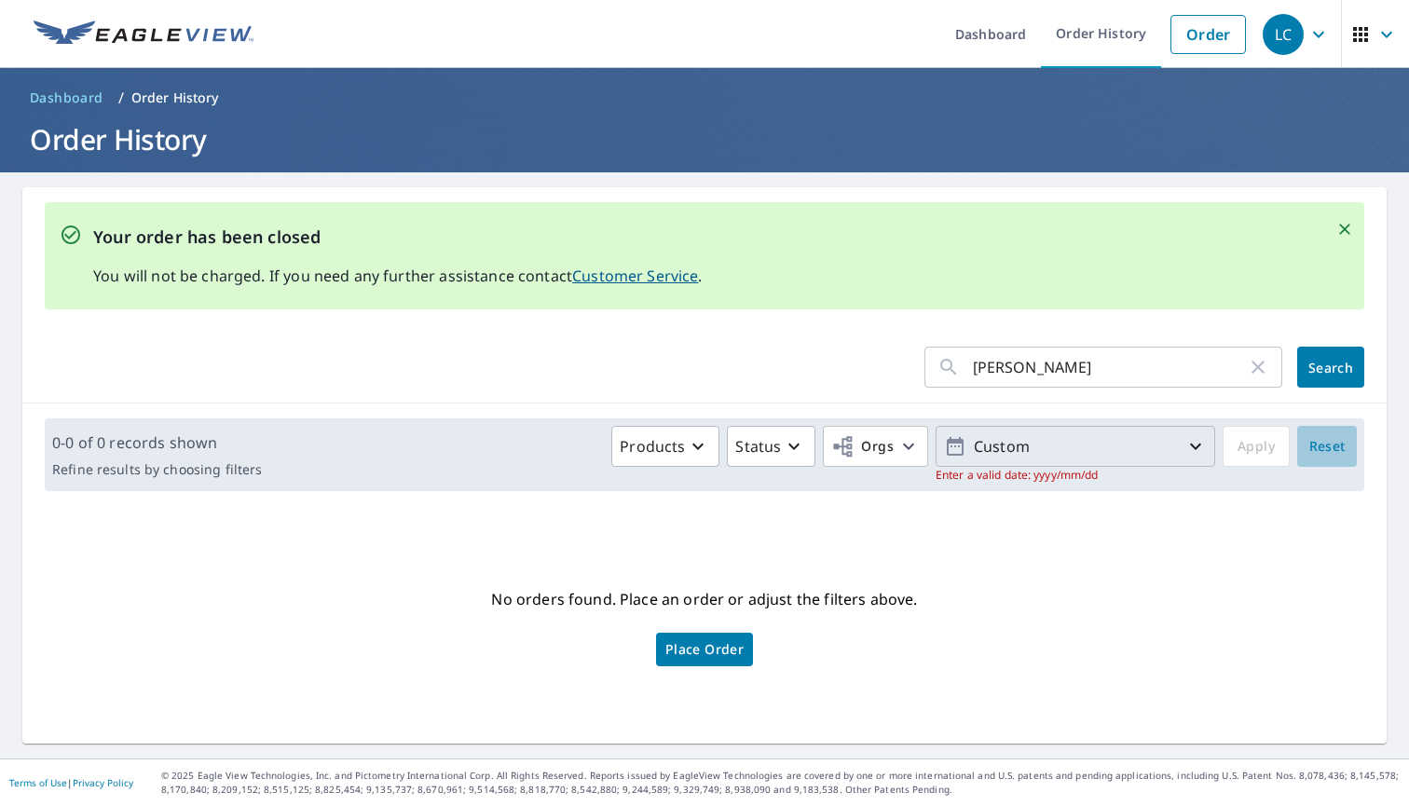
click at [1328, 445] on span "Reset" at bounding box center [1326, 446] width 45 height 23
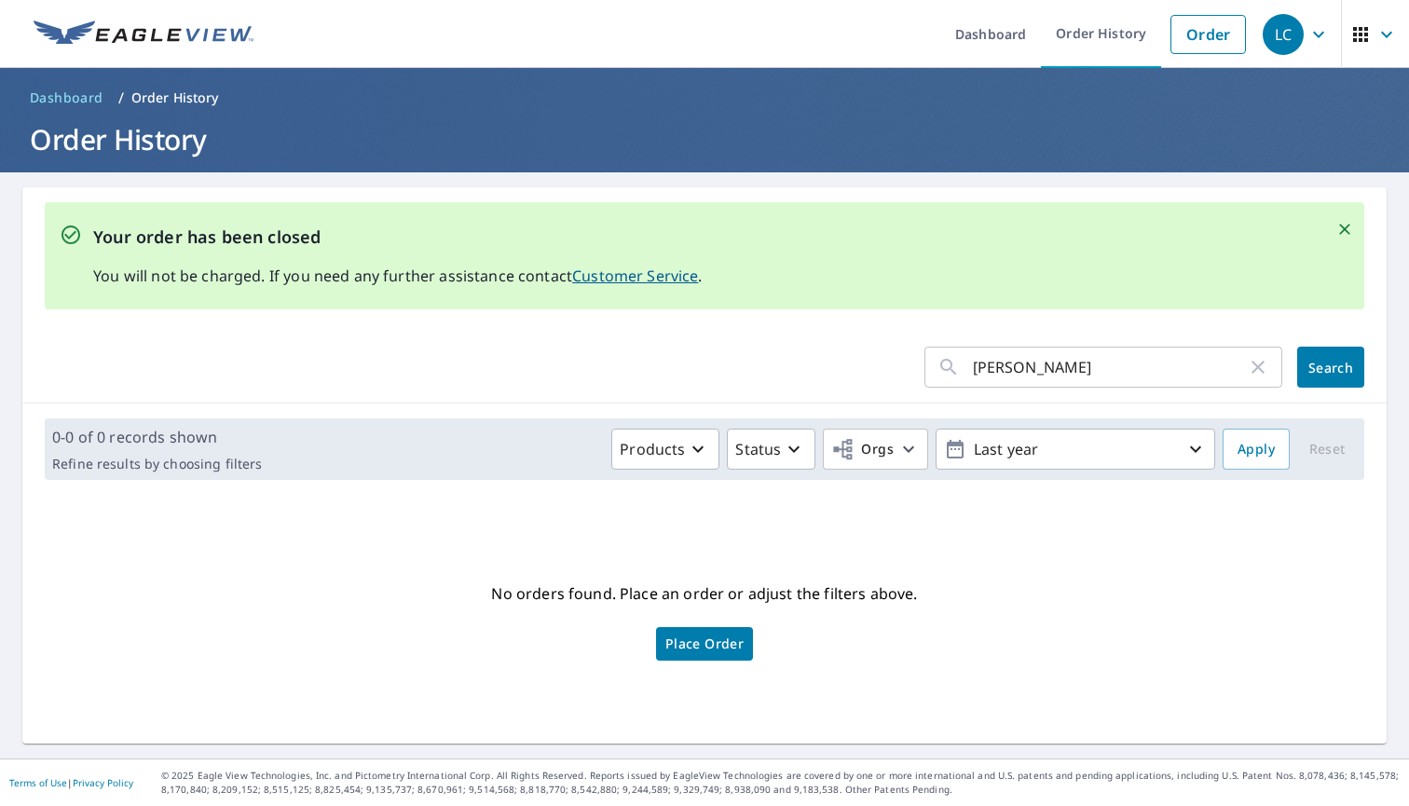
click at [725, 447] on div "Products Status Orgs Last year" at bounding box center [742, 449] width 946 height 41
click at [708, 451] on icon "button" at bounding box center [698, 449] width 22 height 22
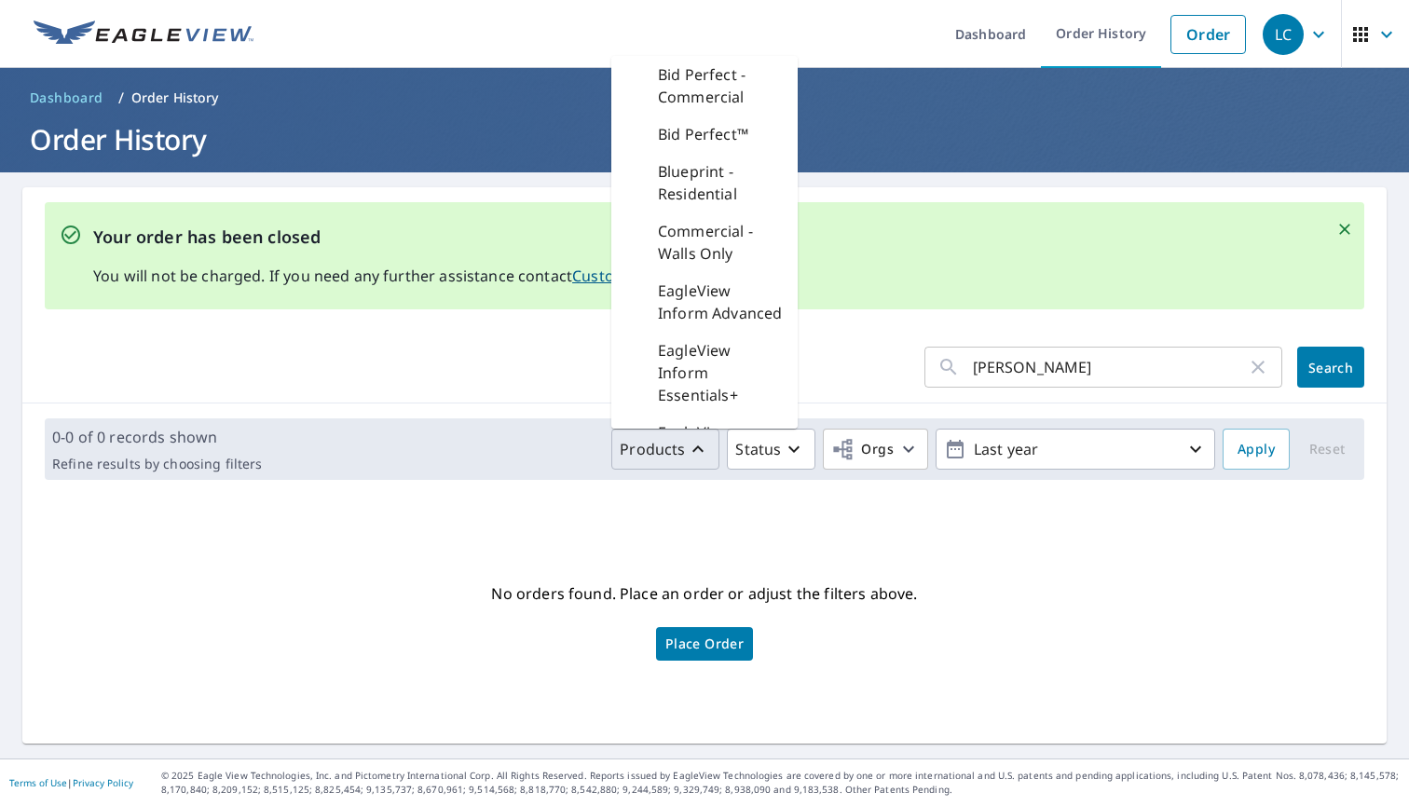
click at [841, 534] on div "No orders found. Place an order or adjust the filters above. Place Order" at bounding box center [704, 619] width 1334 height 219
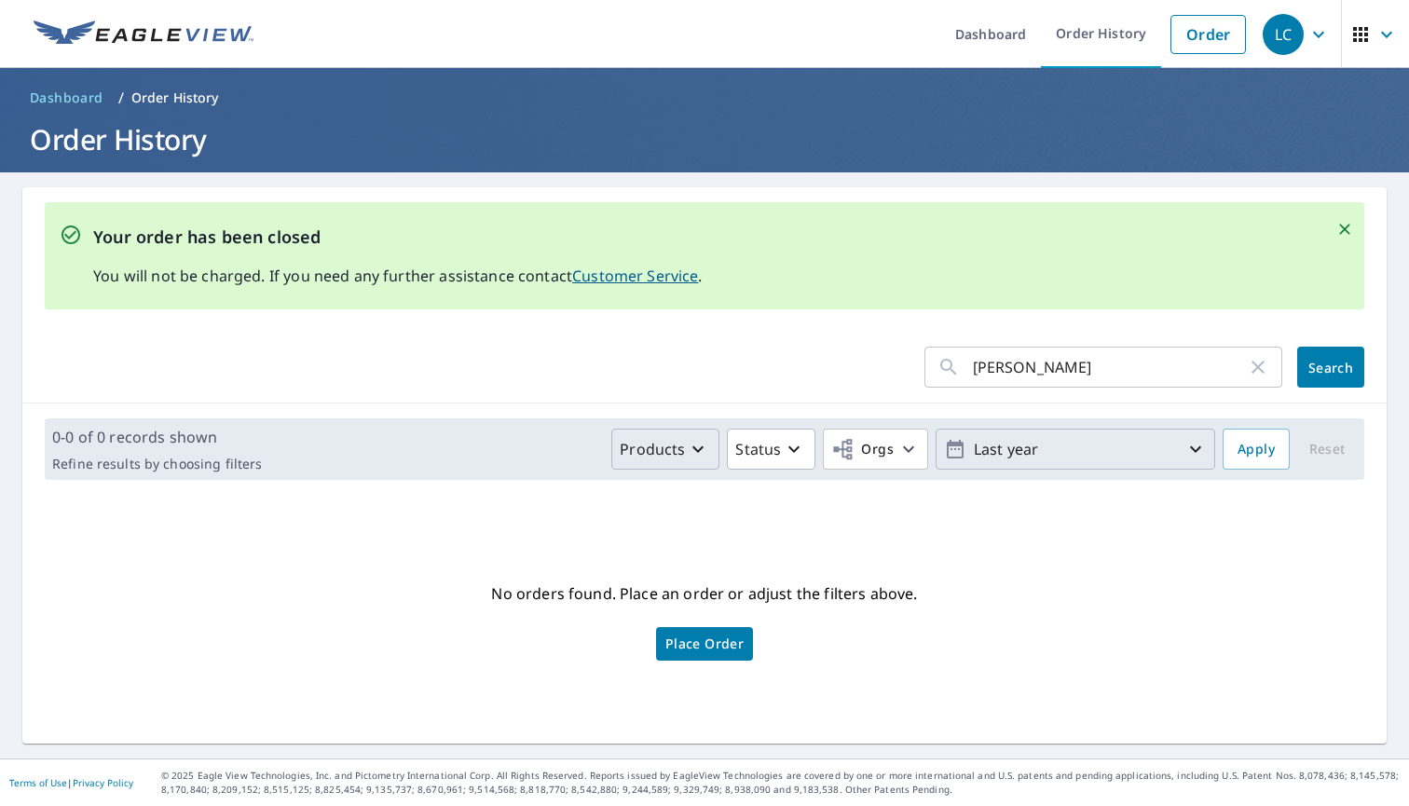
click at [1191, 454] on icon "button" at bounding box center [1195, 449] width 22 height 22
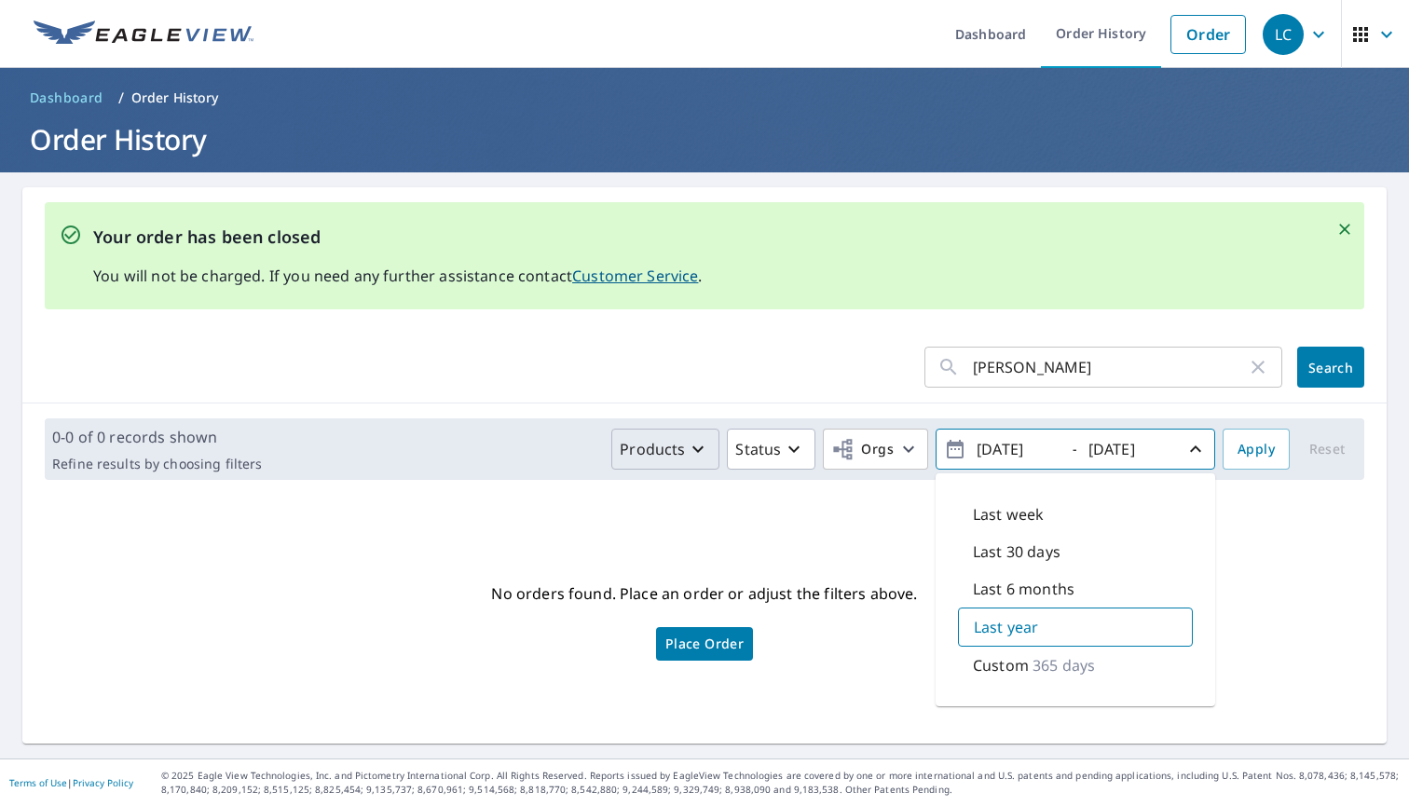
click at [1013, 451] on input "[DATE]" at bounding box center [1016, 449] width 91 height 30
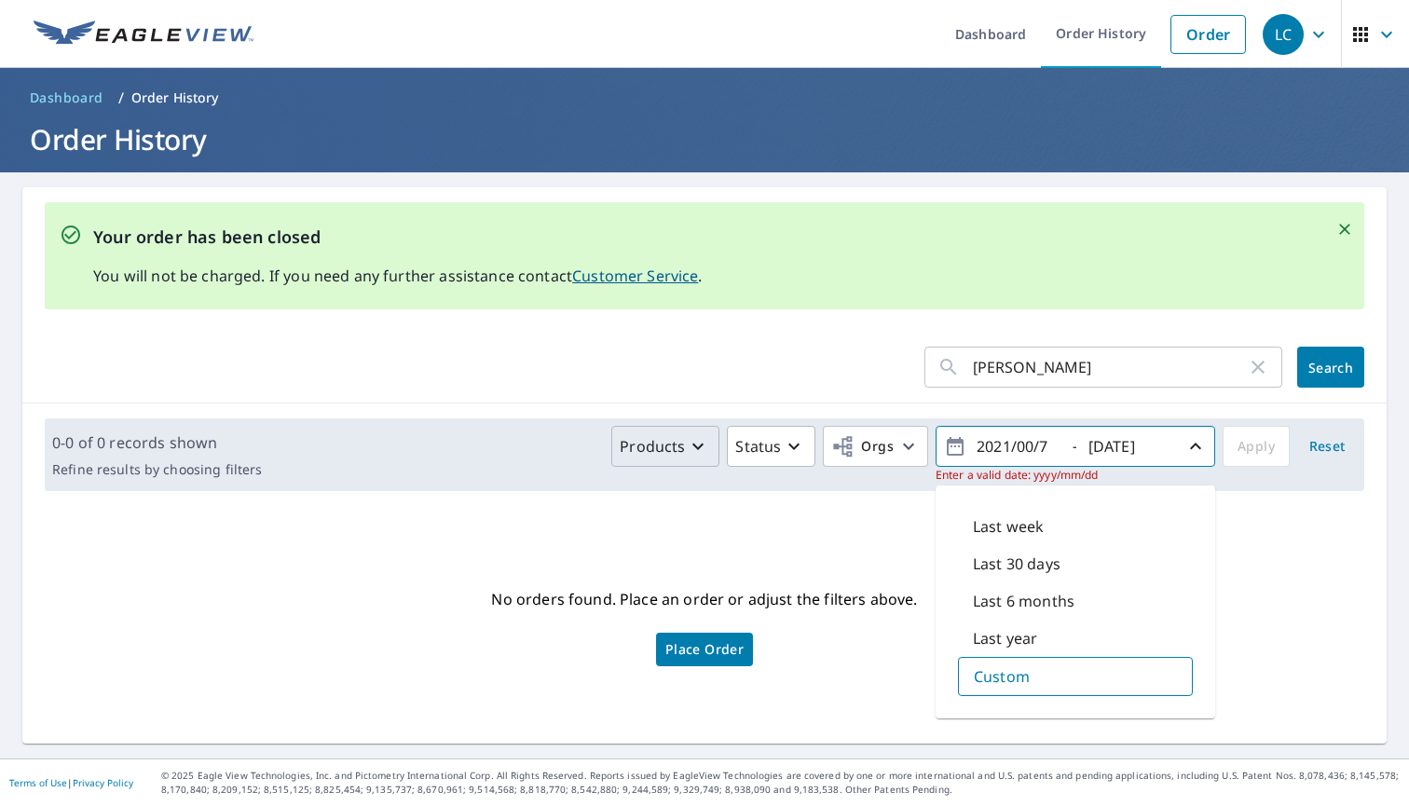
type input "[DATE]"
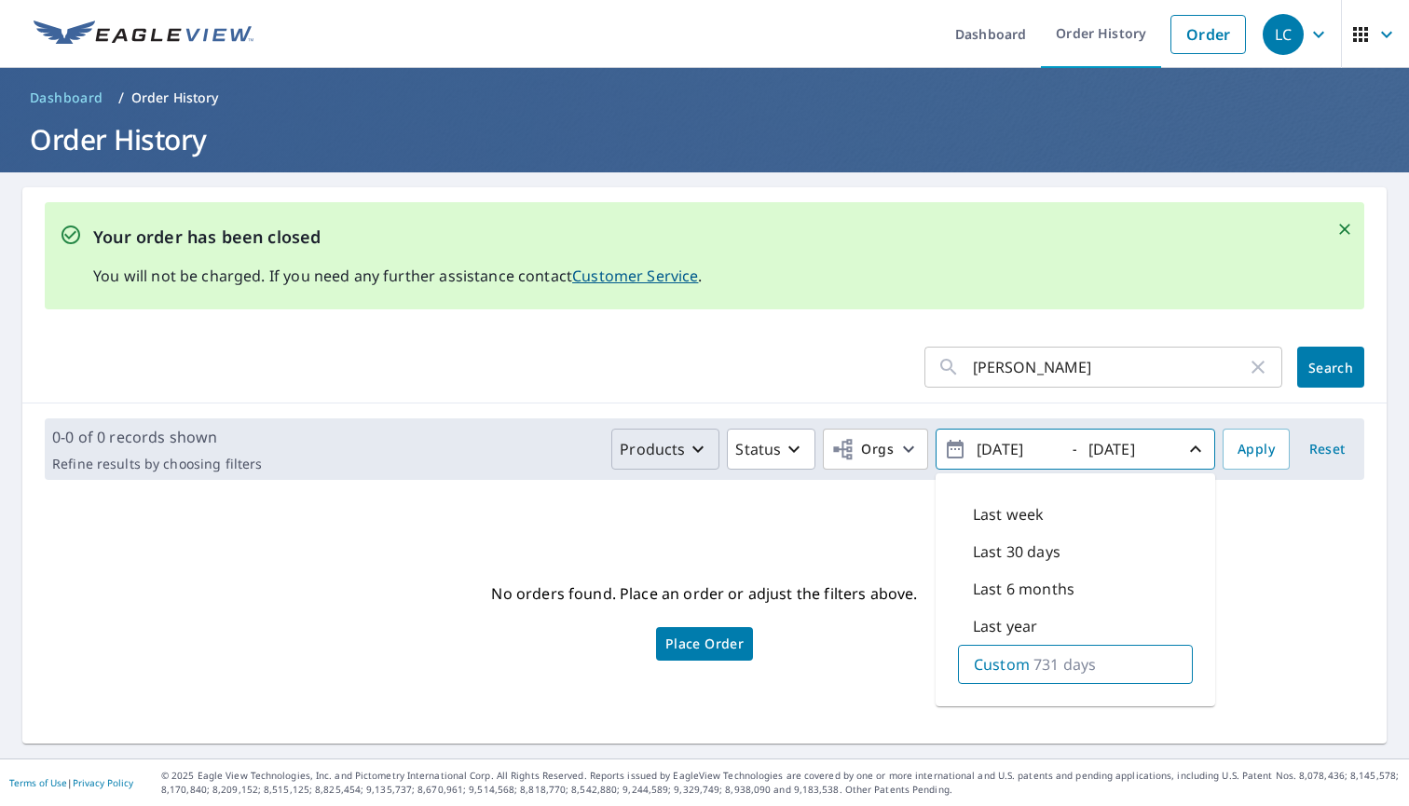
click at [1229, 611] on div "No orders found. Place an order or adjust the filters above. Place Order" at bounding box center [704, 619] width 1334 height 219
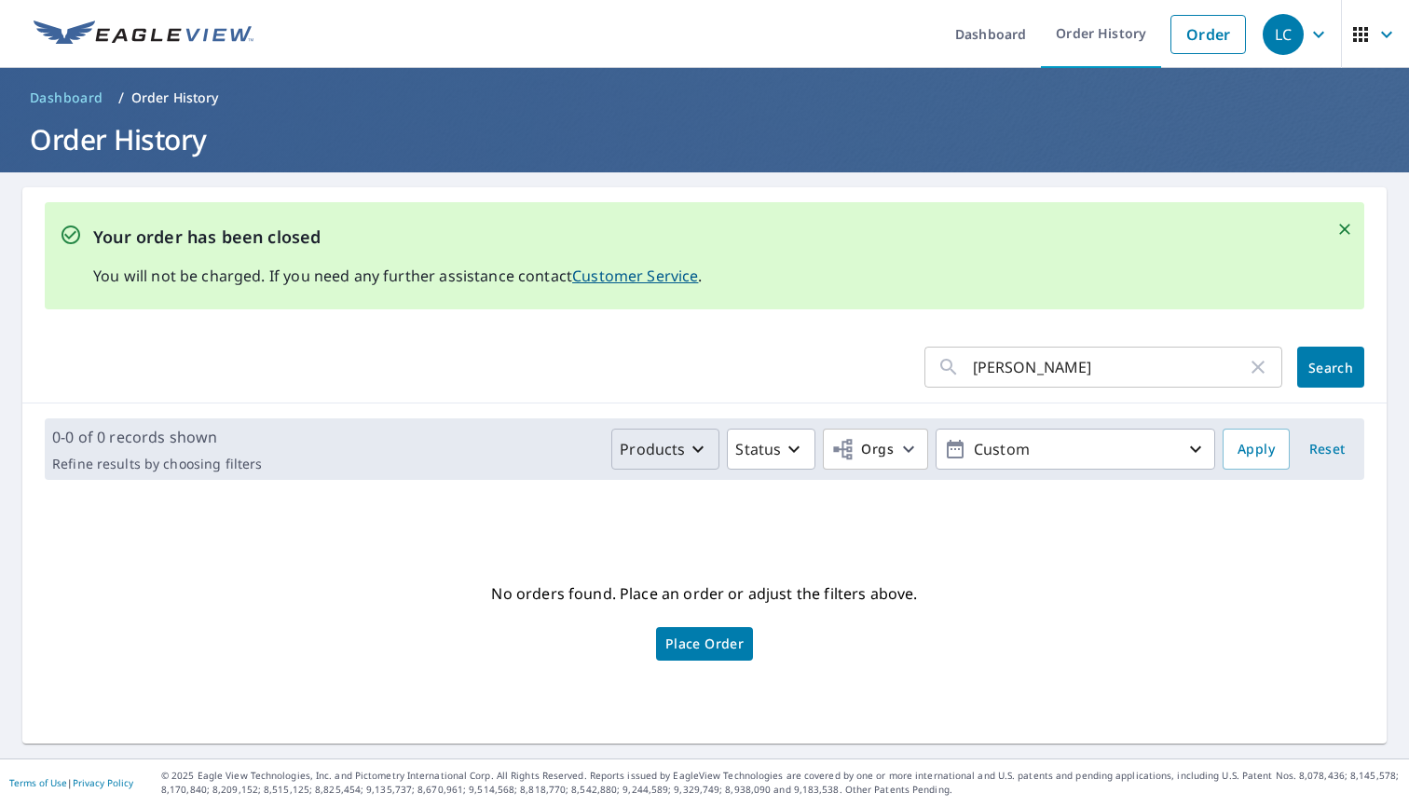
click at [1311, 382] on button "Search" at bounding box center [1330, 367] width 67 height 41
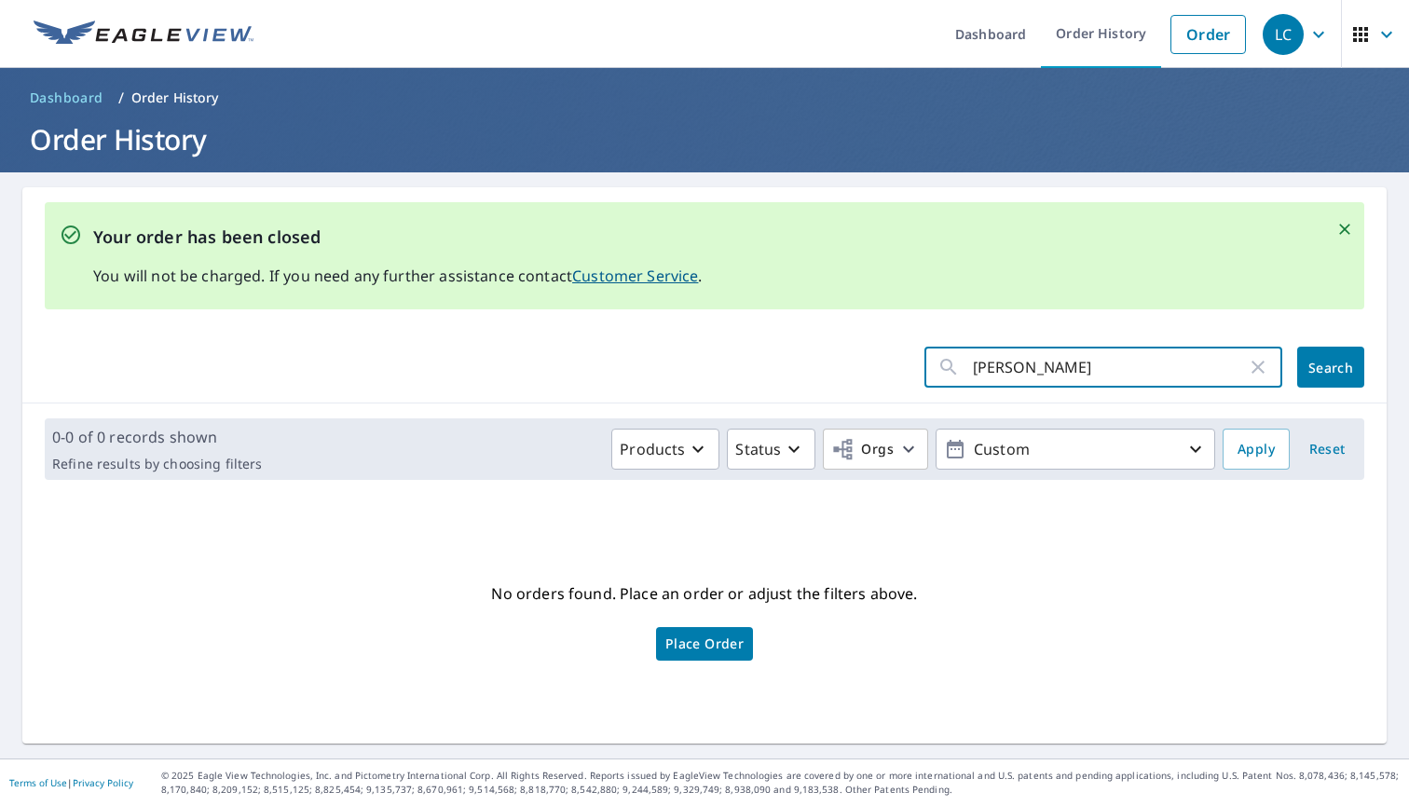
click at [1074, 371] on input "[PERSON_NAME]" at bounding box center [1110, 367] width 274 height 52
type input "[US_STATE]"
click at [1340, 376] on button "Search" at bounding box center [1330, 367] width 67 height 41
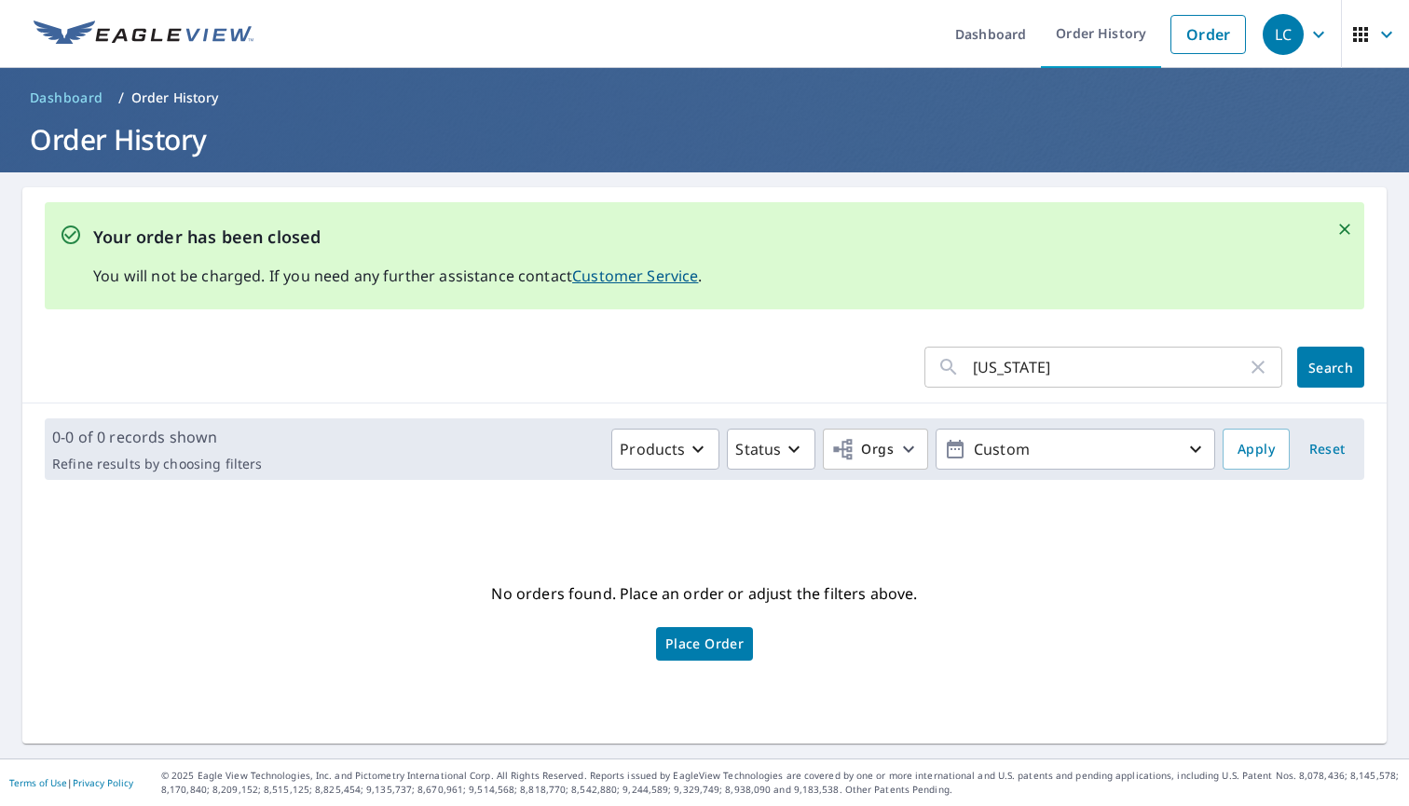
click at [1057, 357] on input "[US_STATE]" at bounding box center [1110, 367] width 274 height 52
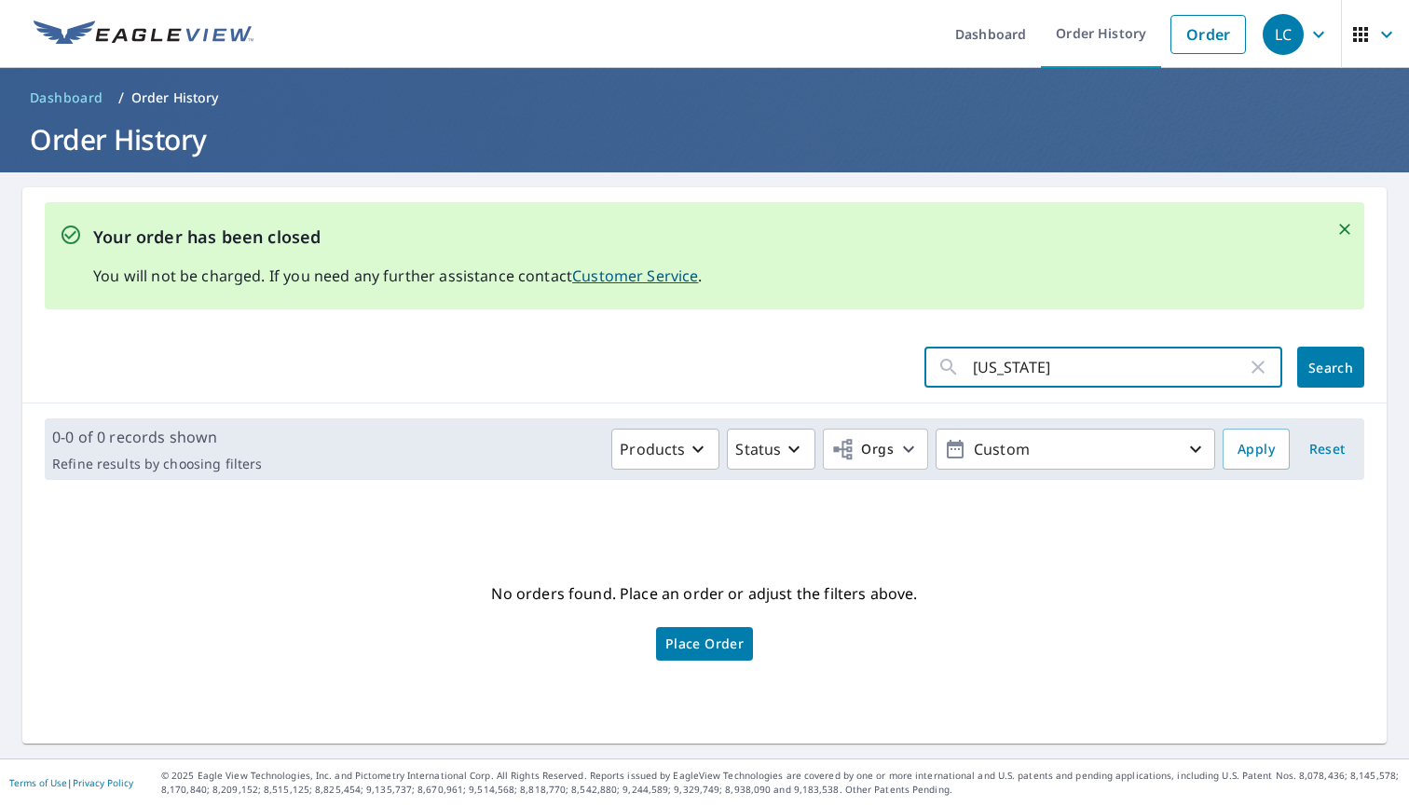
click at [1057, 357] on input "[US_STATE]" at bounding box center [1110, 367] width 274 height 52
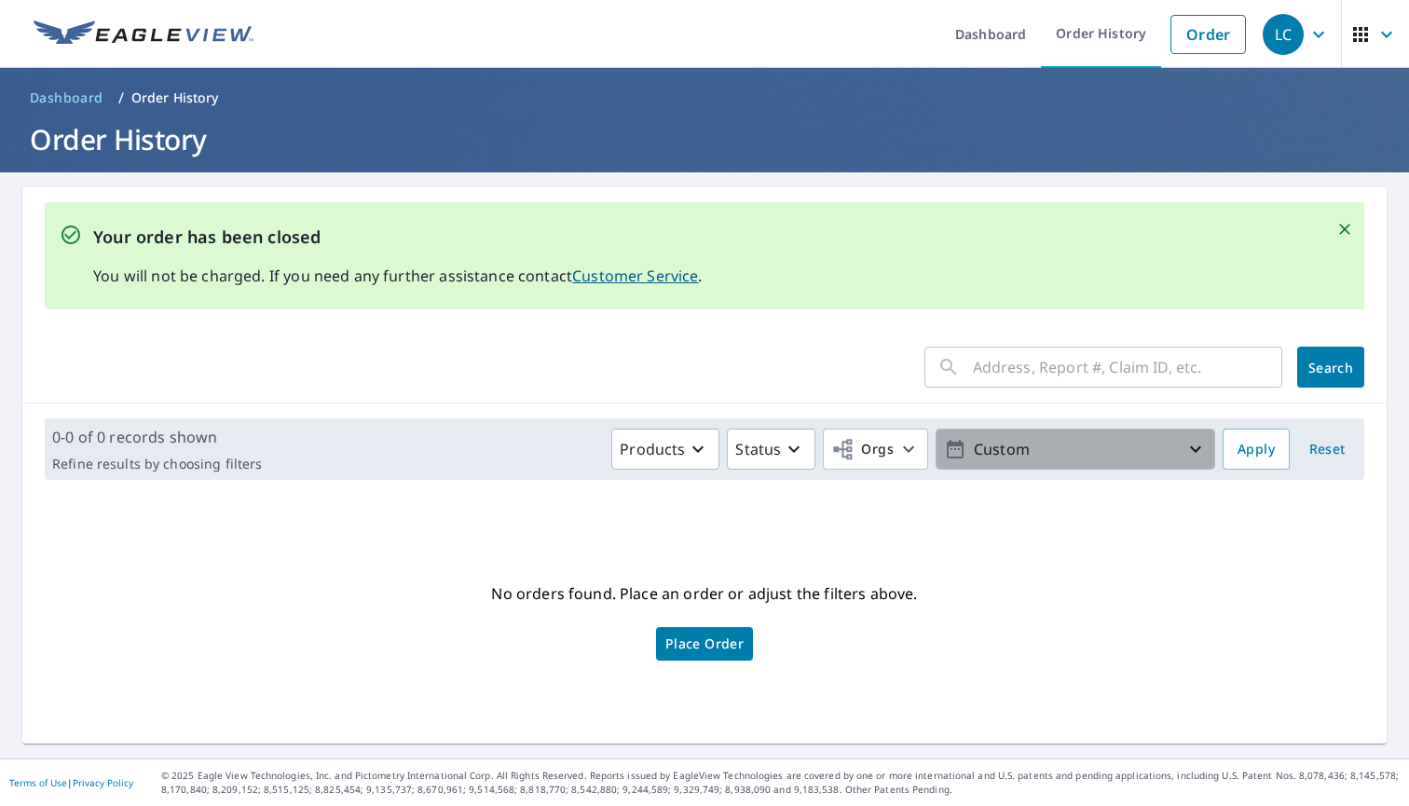
click at [1012, 456] on p "Custom" at bounding box center [1075, 449] width 218 height 33
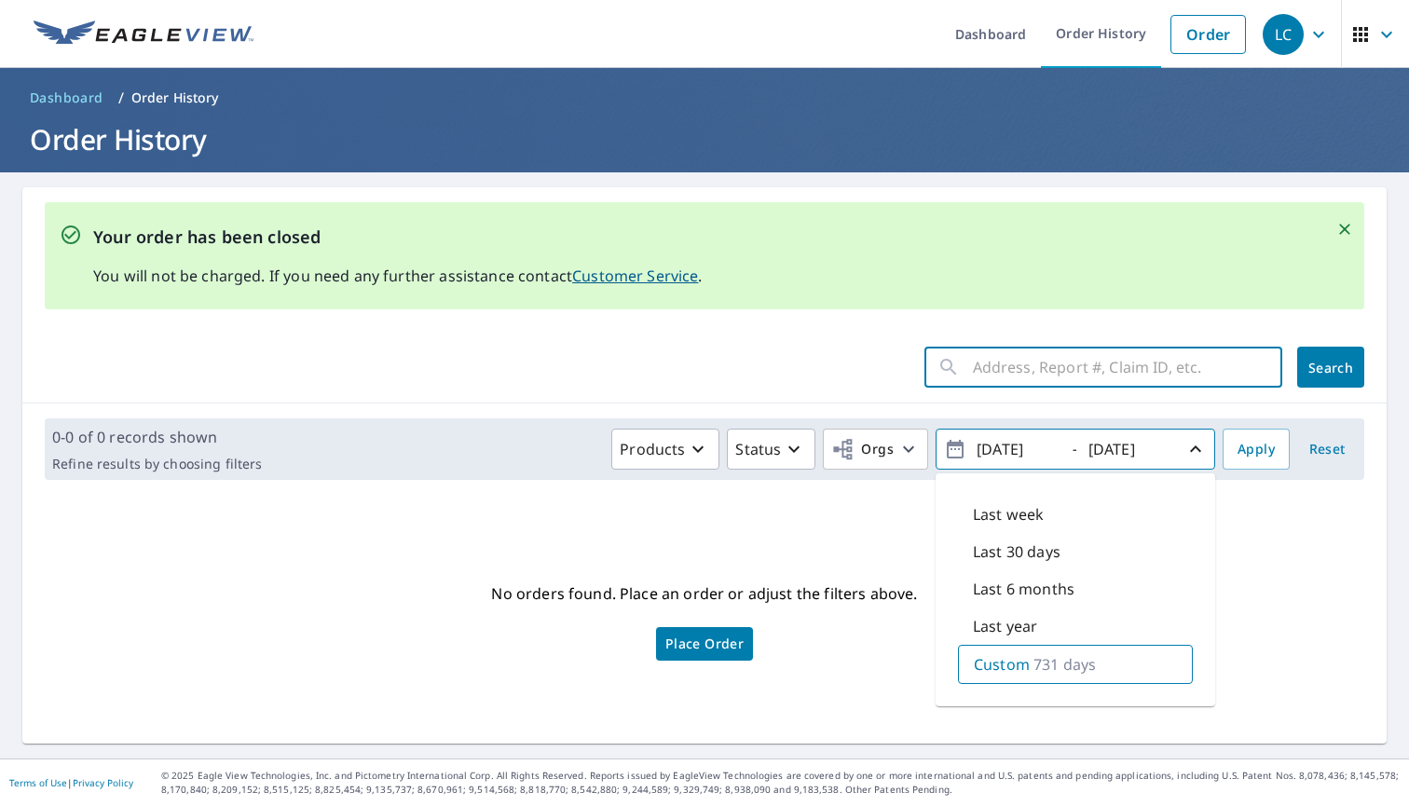
click at [1023, 385] on input "text" at bounding box center [1127, 367] width 309 height 52
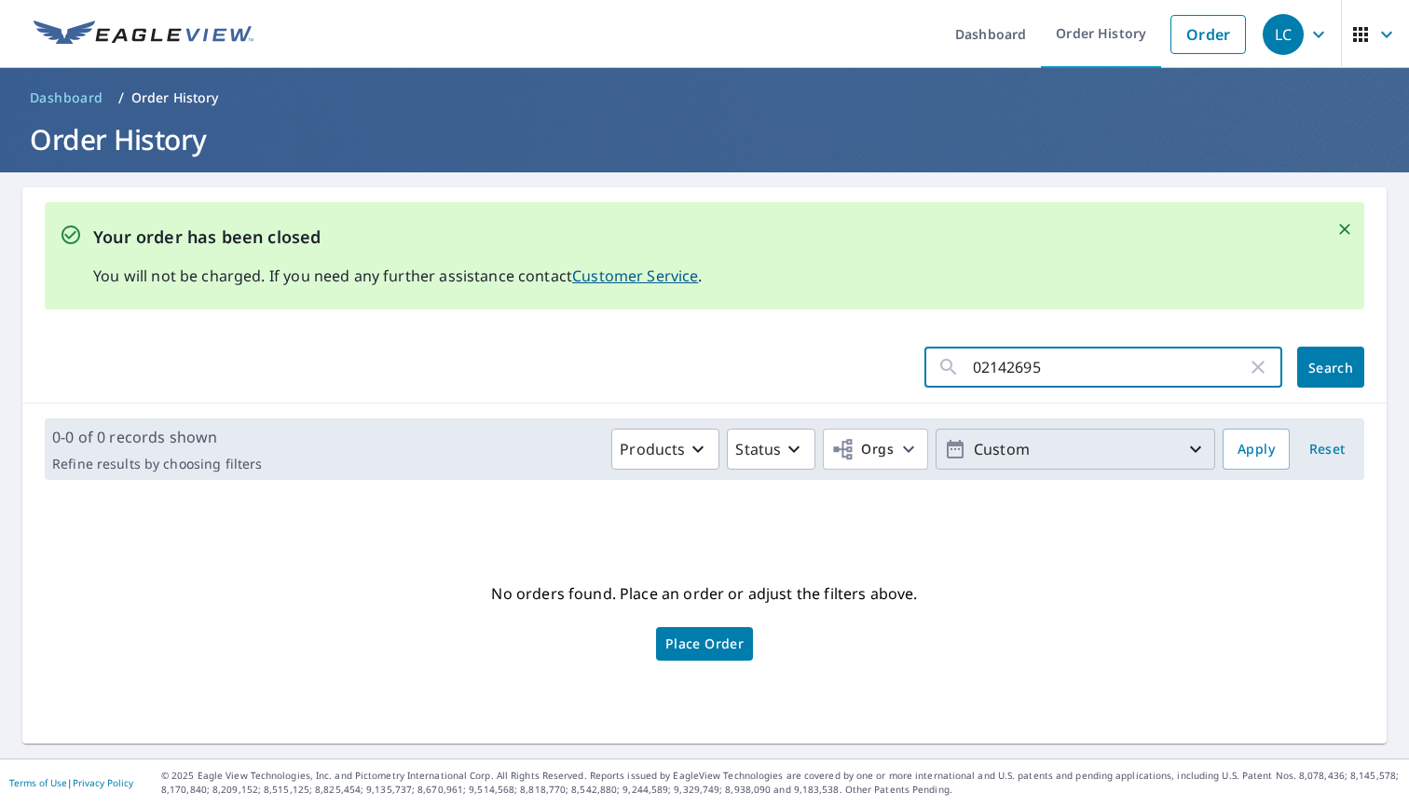
type input "02142695"
click at [1338, 368] on span "Search" at bounding box center [1330, 368] width 37 height 18
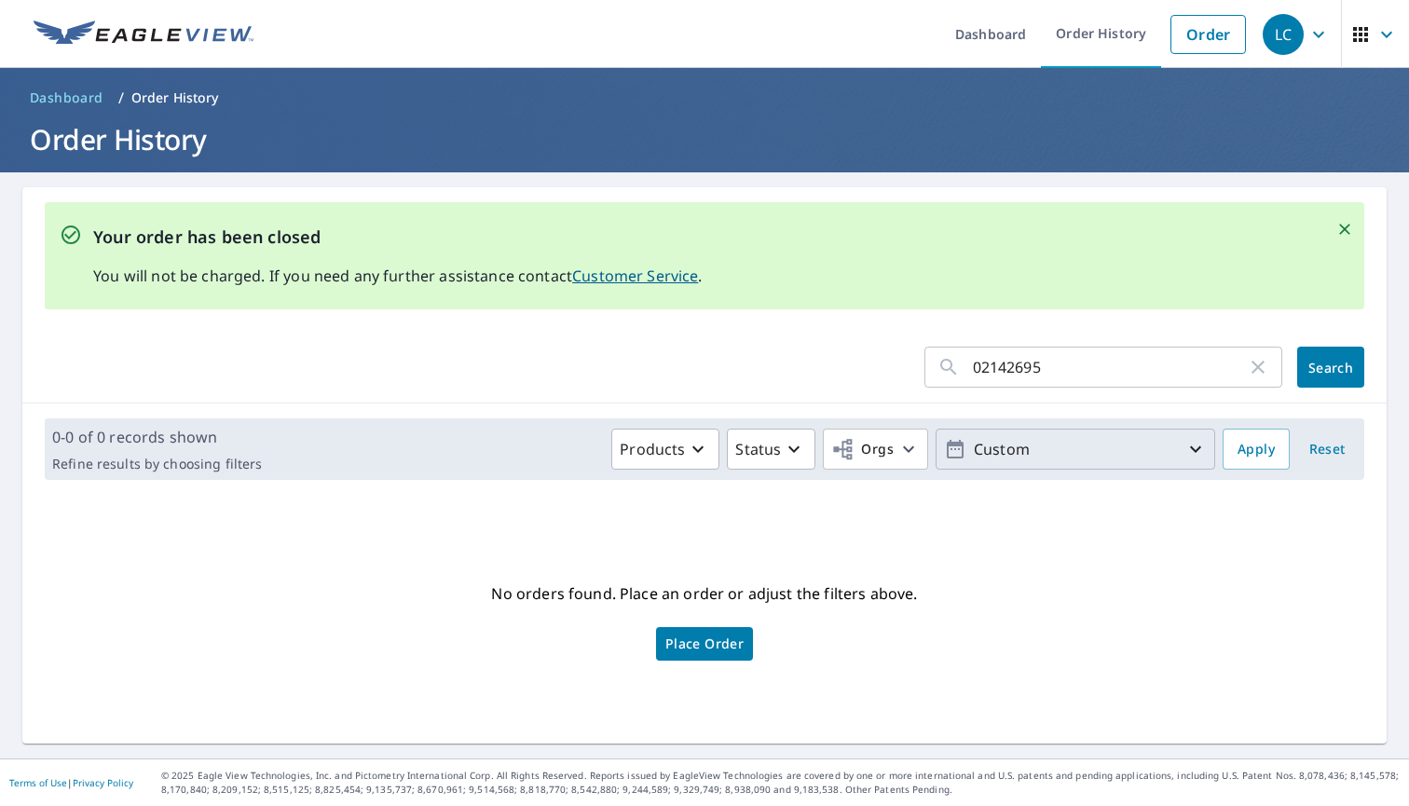
click at [1202, 447] on icon "button" at bounding box center [1195, 449] width 22 height 22
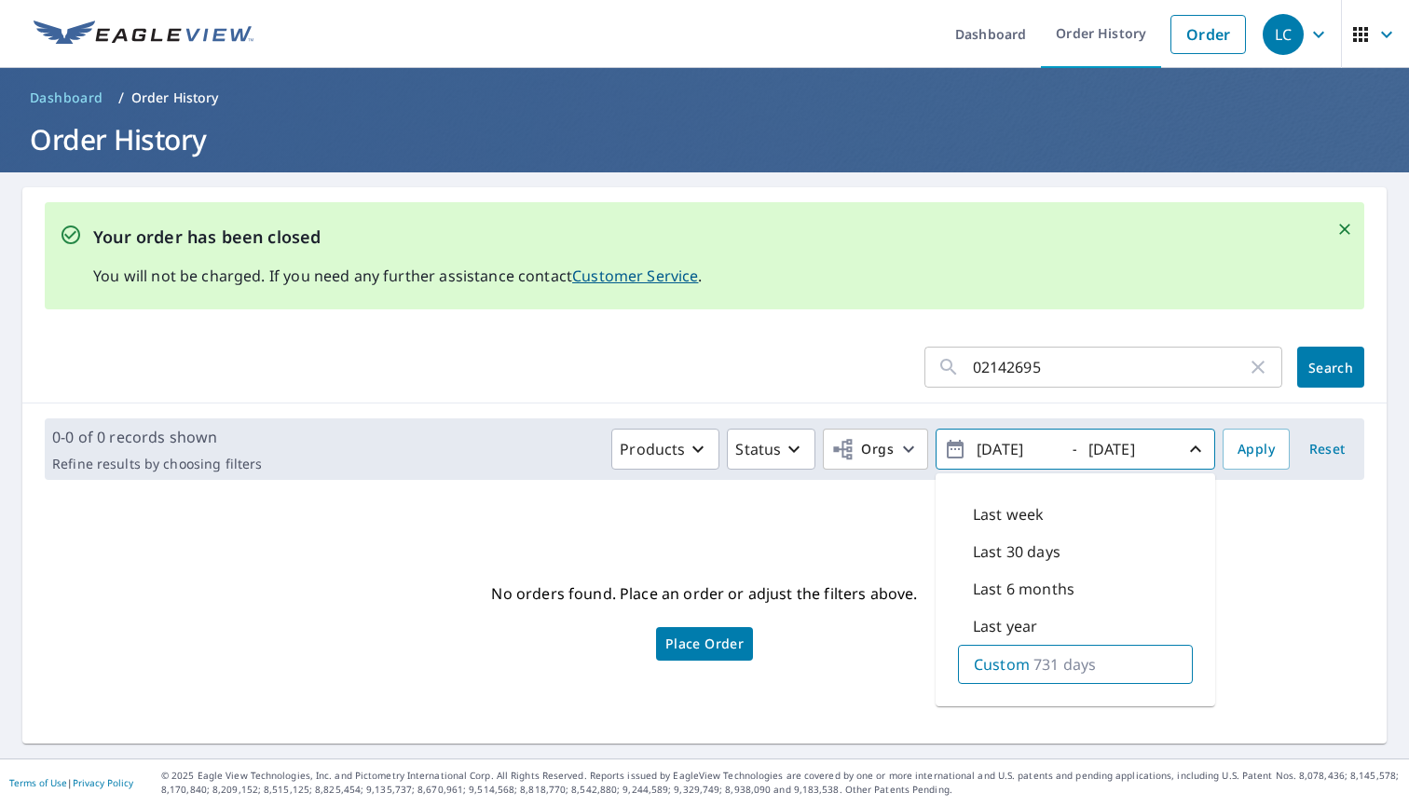
click at [1309, 444] on span "Reset" at bounding box center [1326, 449] width 45 height 23
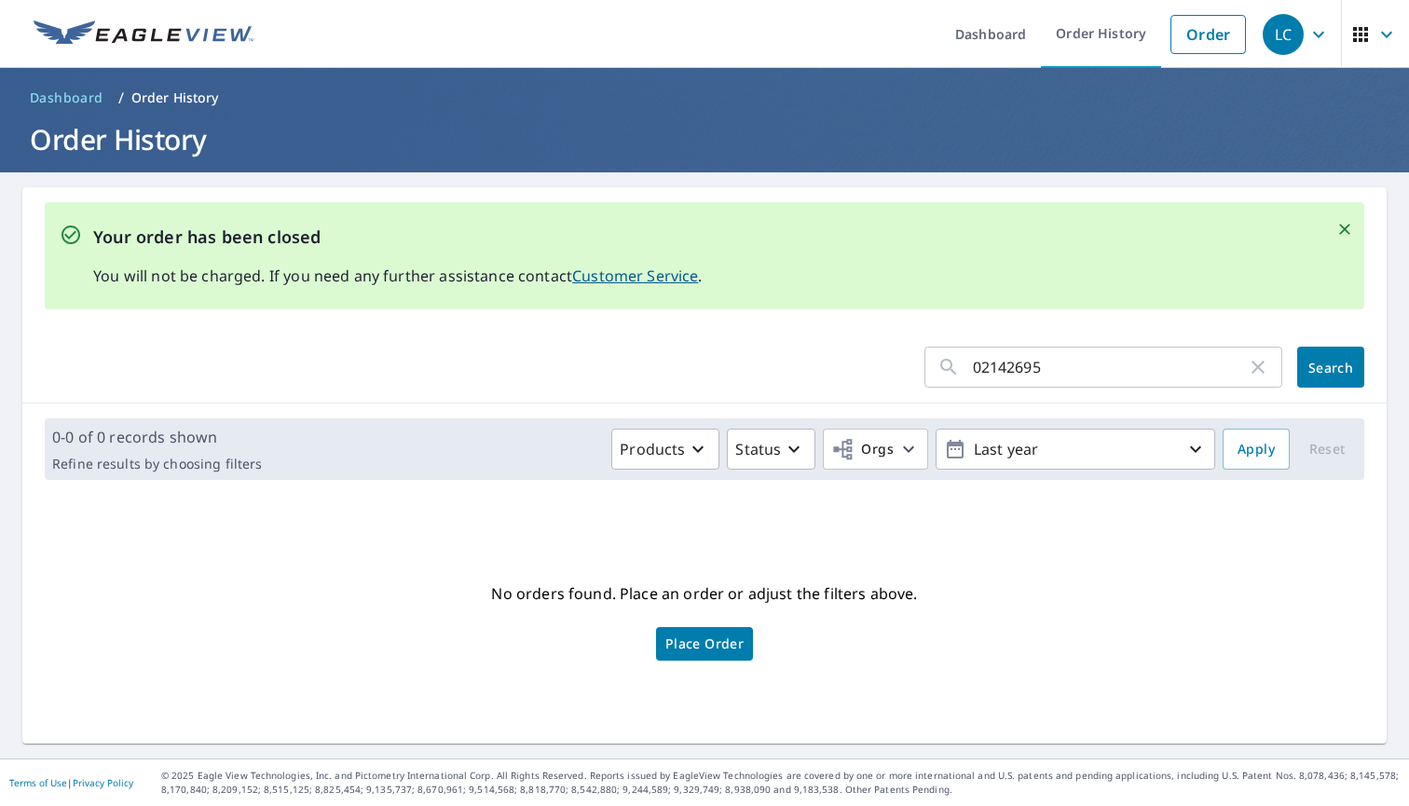
click at [1324, 364] on span "Search" at bounding box center [1330, 368] width 37 height 18
click at [1112, 35] on link "Order History" at bounding box center [1101, 34] width 120 height 68
click at [1087, 30] on link "Order History" at bounding box center [1101, 34] width 120 height 68
click at [55, 100] on span "Dashboard" at bounding box center [67, 98] width 74 height 19
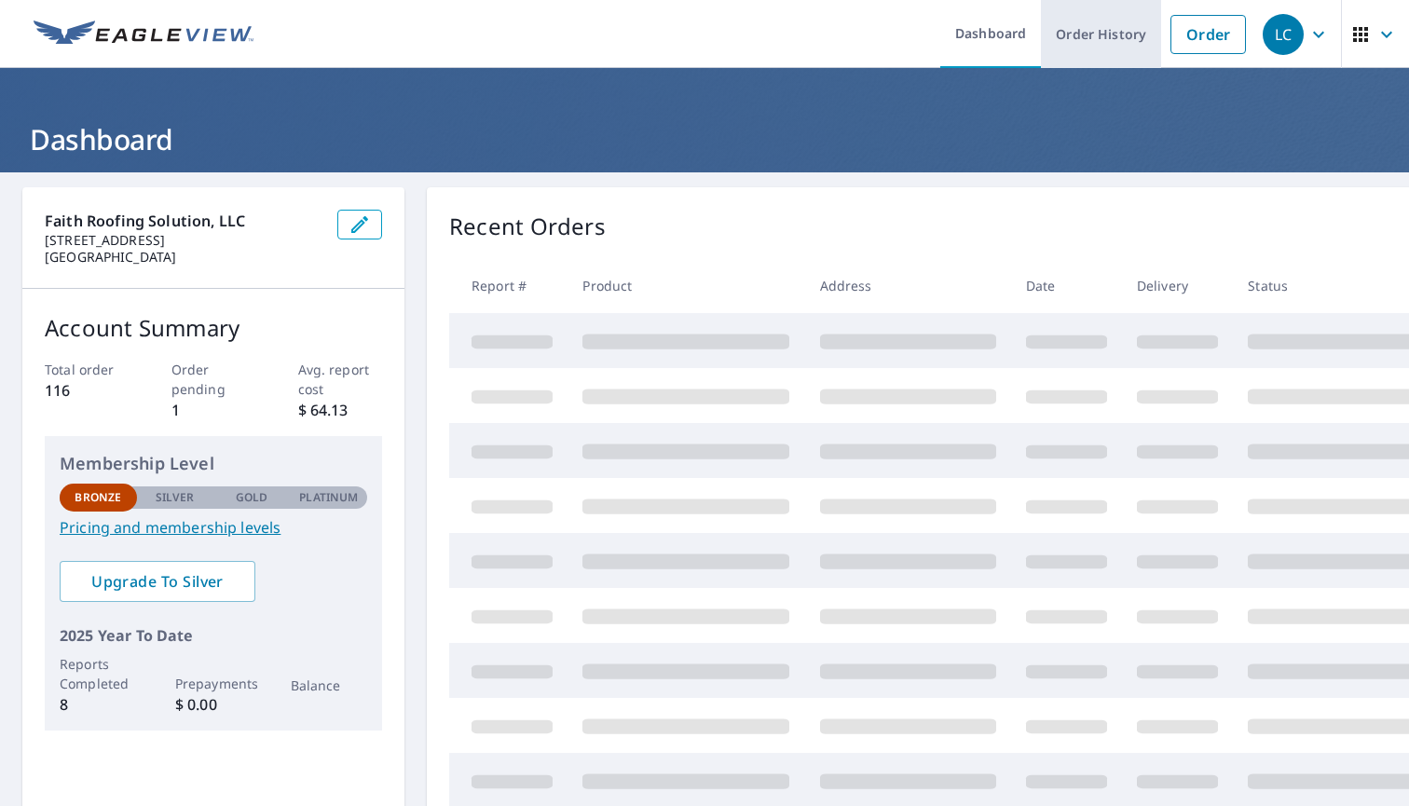
click at [1092, 41] on link "Order History" at bounding box center [1101, 34] width 120 height 68
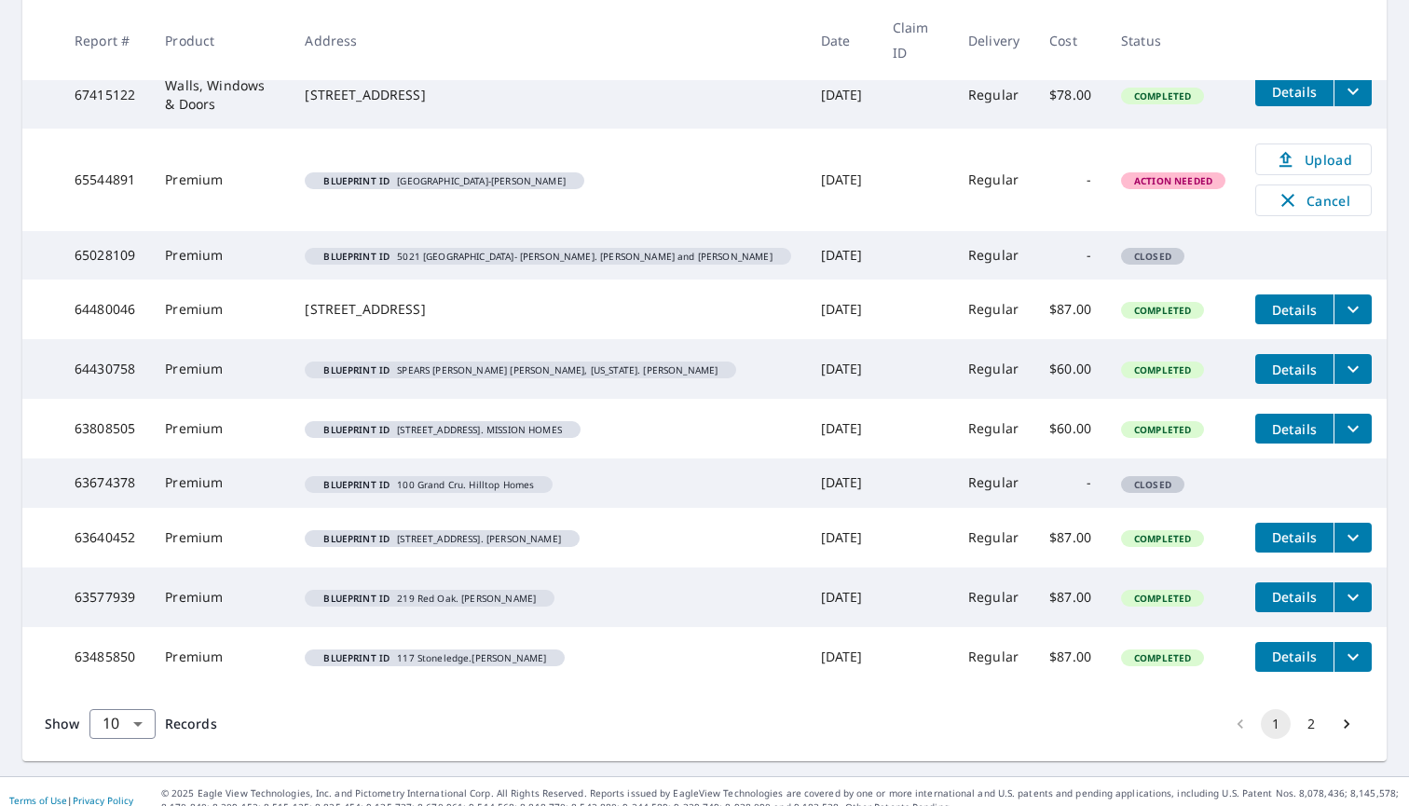
scroll to position [375, 0]
click at [1315, 710] on button "2" at bounding box center [1311, 725] width 30 height 30
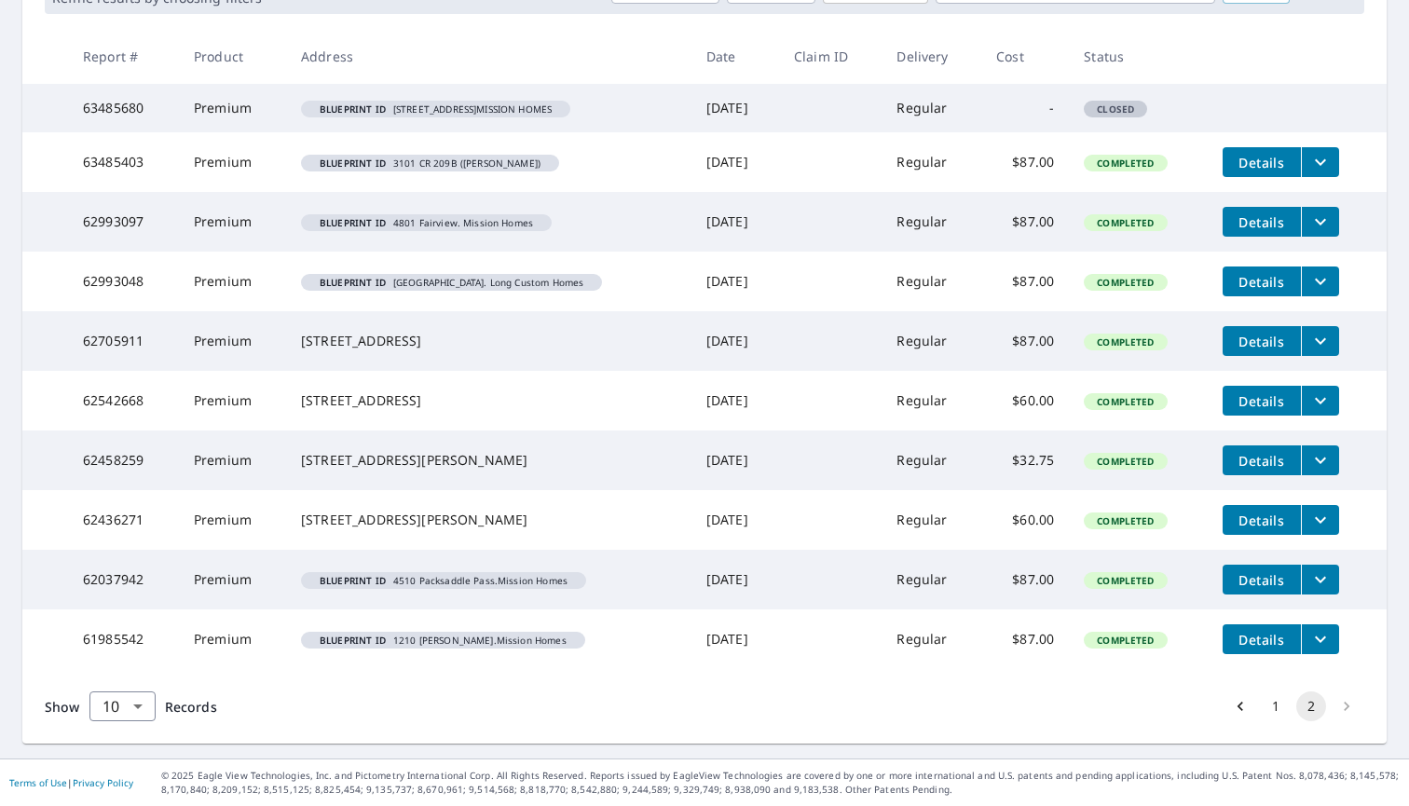
click at [1350, 700] on li "pagination navigation" at bounding box center [1346, 706] width 35 height 30
click at [1344, 703] on li "pagination navigation" at bounding box center [1346, 706] width 35 height 30
click at [1319, 702] on button "2" at bounding box center [1311, 706] width 30 height 30
